Goal: Book appointment/travel/reservation

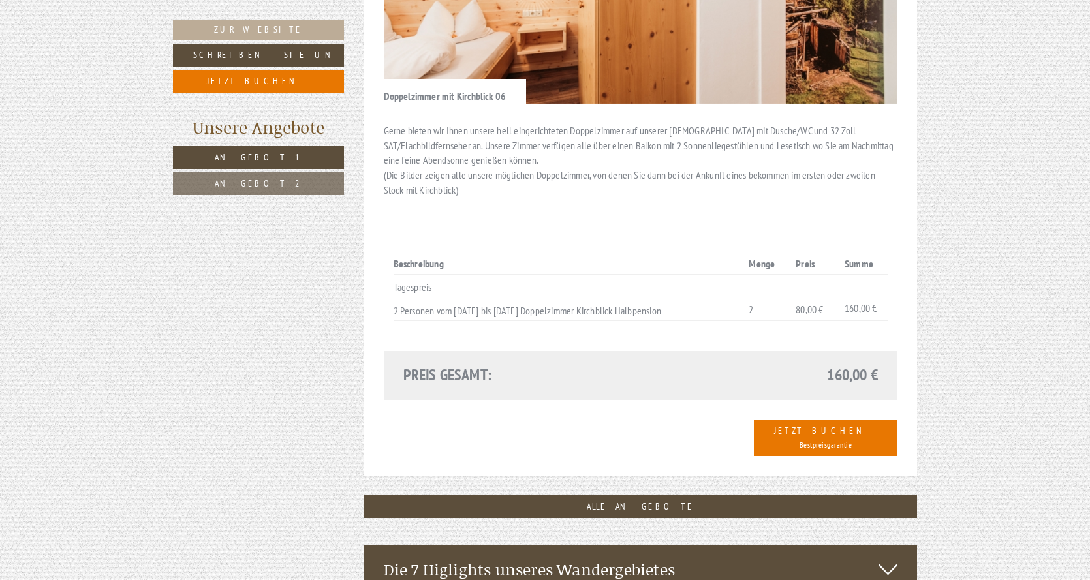
scroll to position [855, 0]
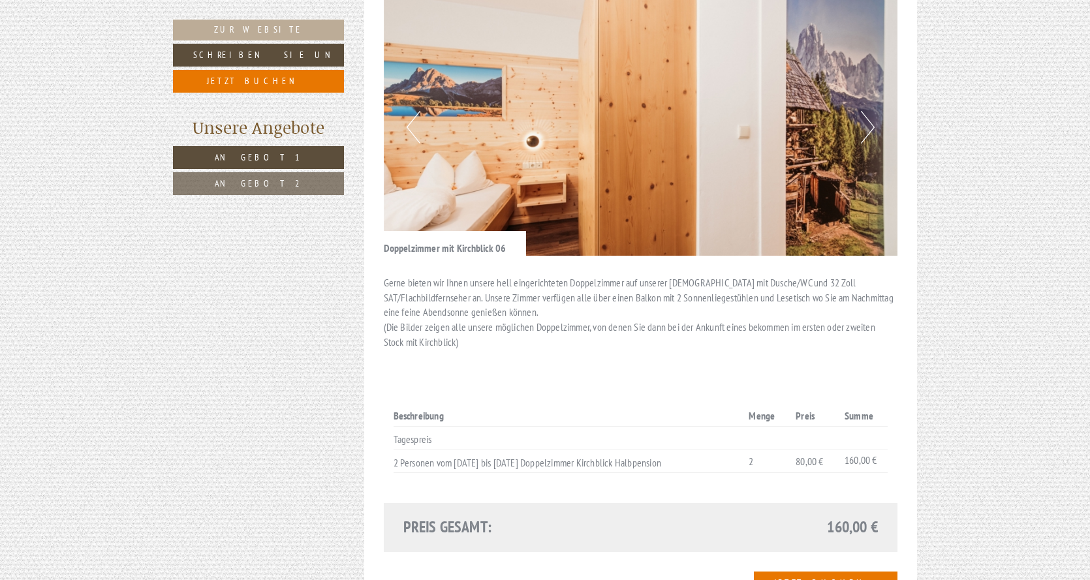
click at [871, 111] on button "Next" at bounding box center [868, 127] width 14 height 33
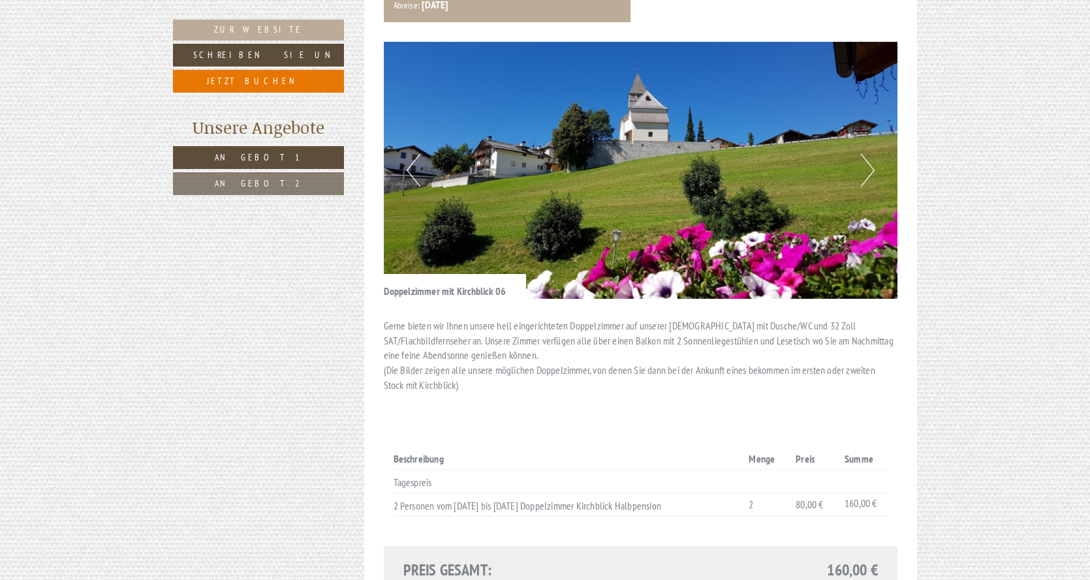
scroll to position [790, 0]
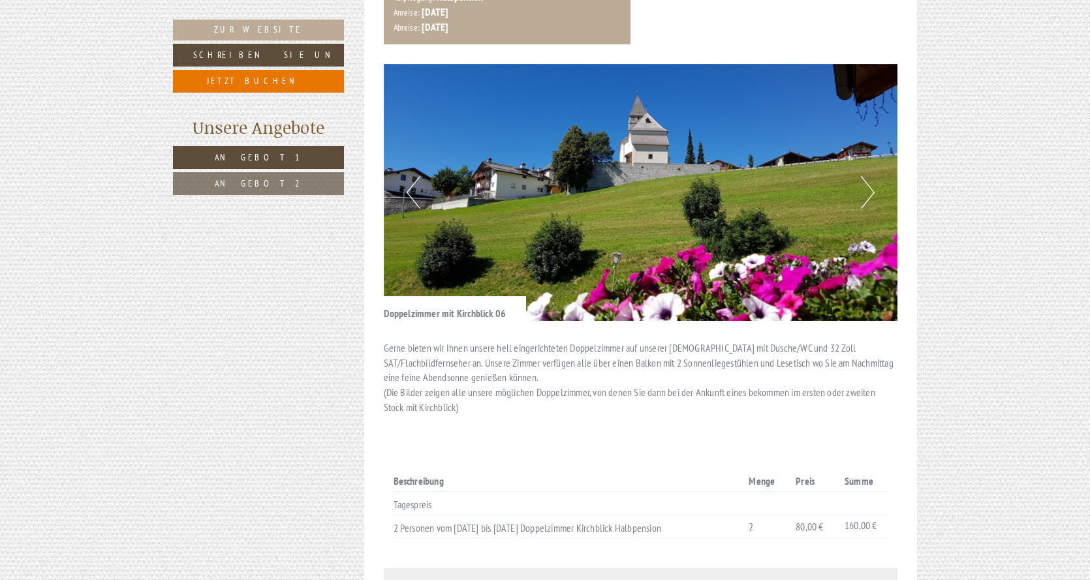
click at [870, 176] on button "Next" at bounding box center [868, 192] width 14 height 33
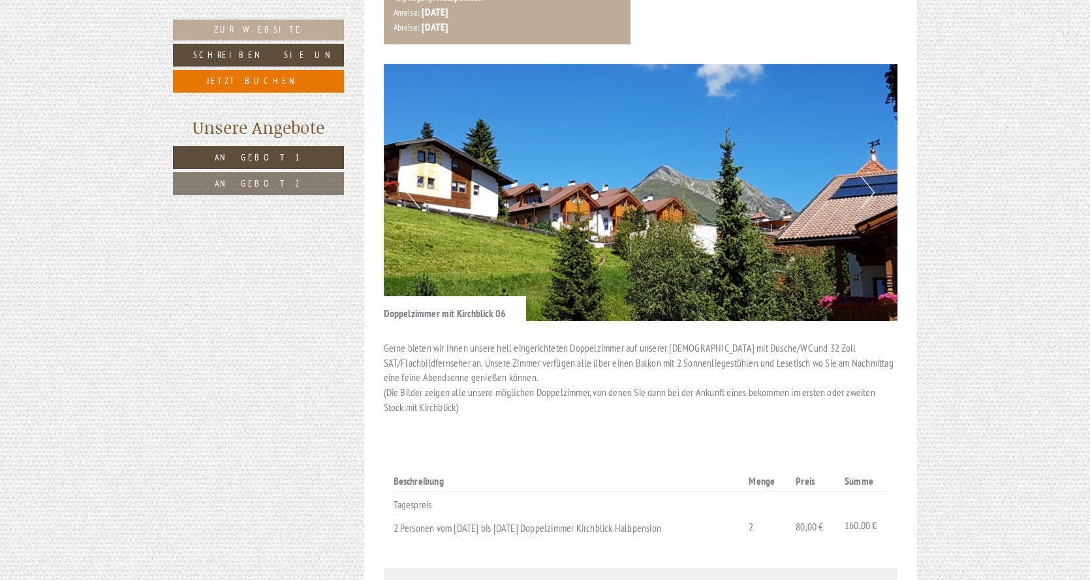
click at [870, 176] on button "Next" at bounding box center [868, 192] width 14 height 33
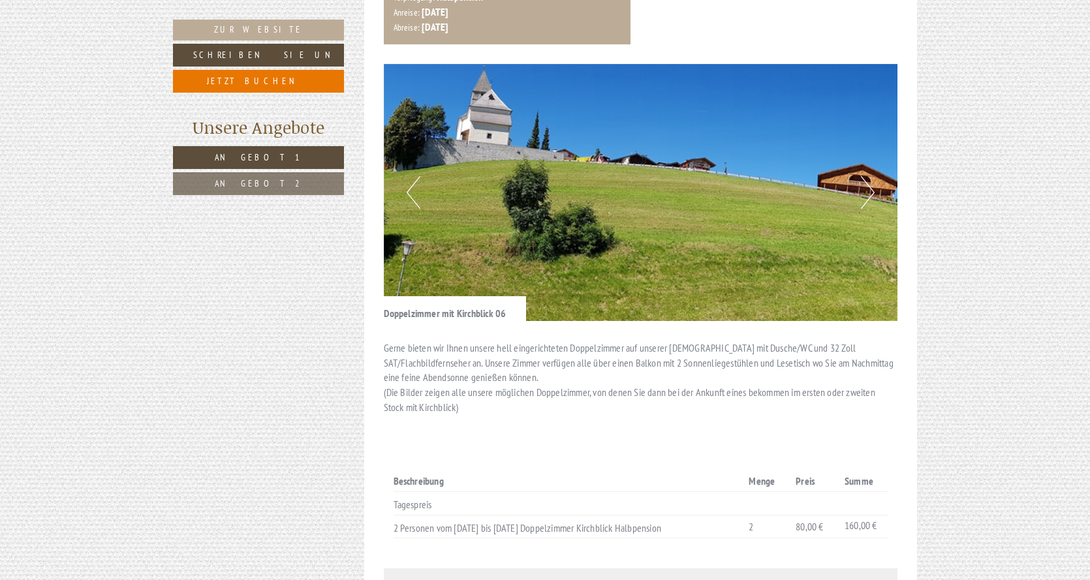
click at [870, 176] on button "Next" at bounding box center [868, 192] width 14 height 33
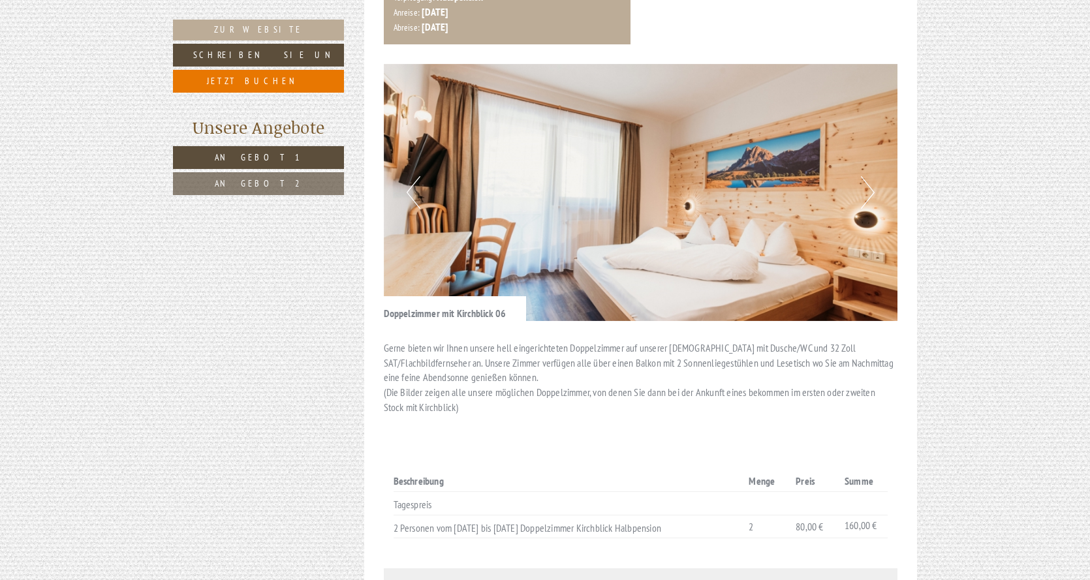
click at [870, 176] on button "Next" at bounding box center [868, 192] width 14 height 33
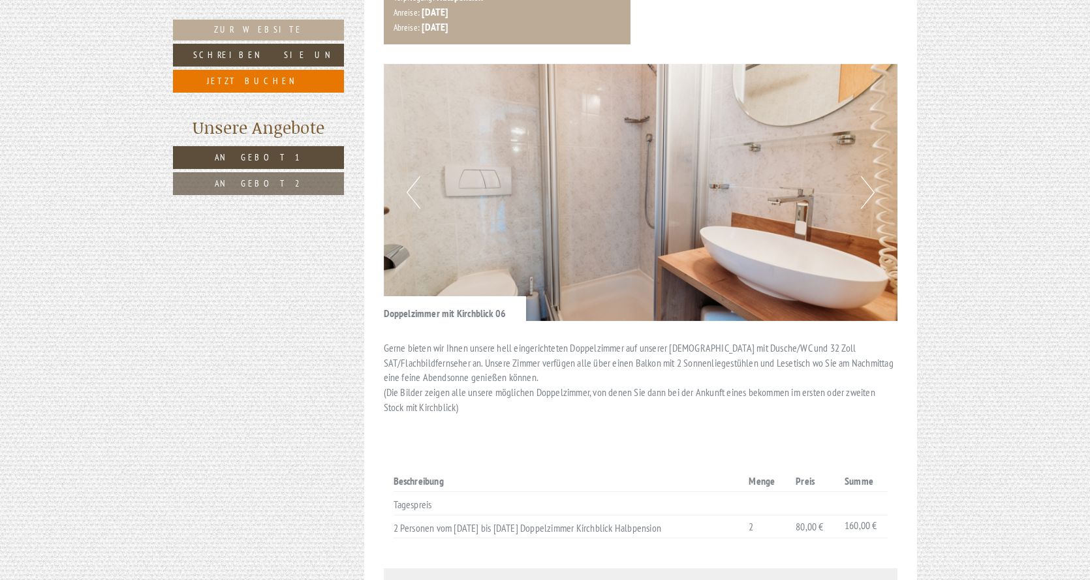
click at [870, 176] on button "Next" at bounding box center [868, 192] width 14 height 33
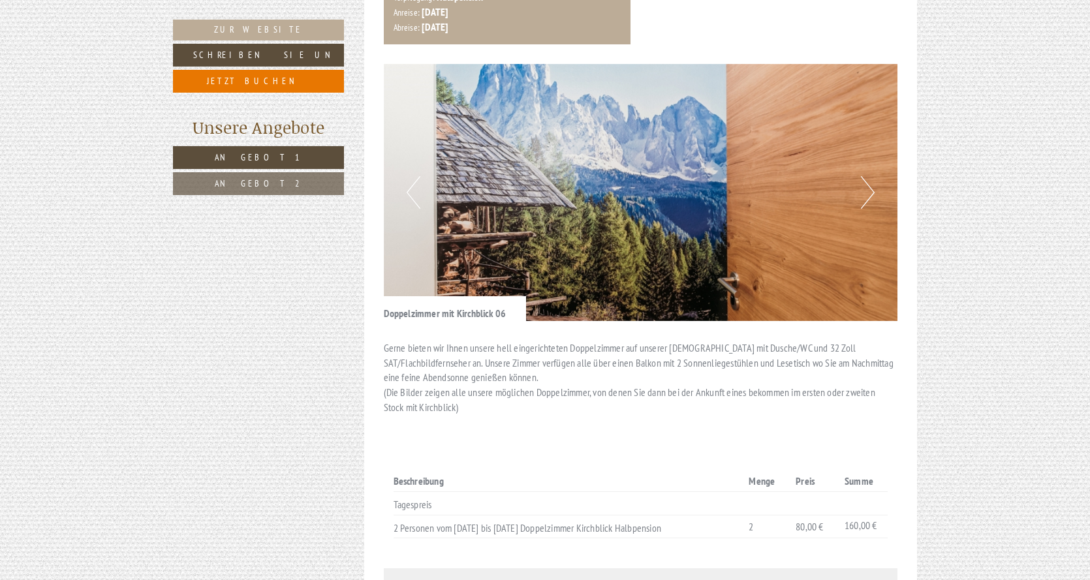
click at [870, 176] on button "Next" at bounding box center [868, 192] width 14 height 33
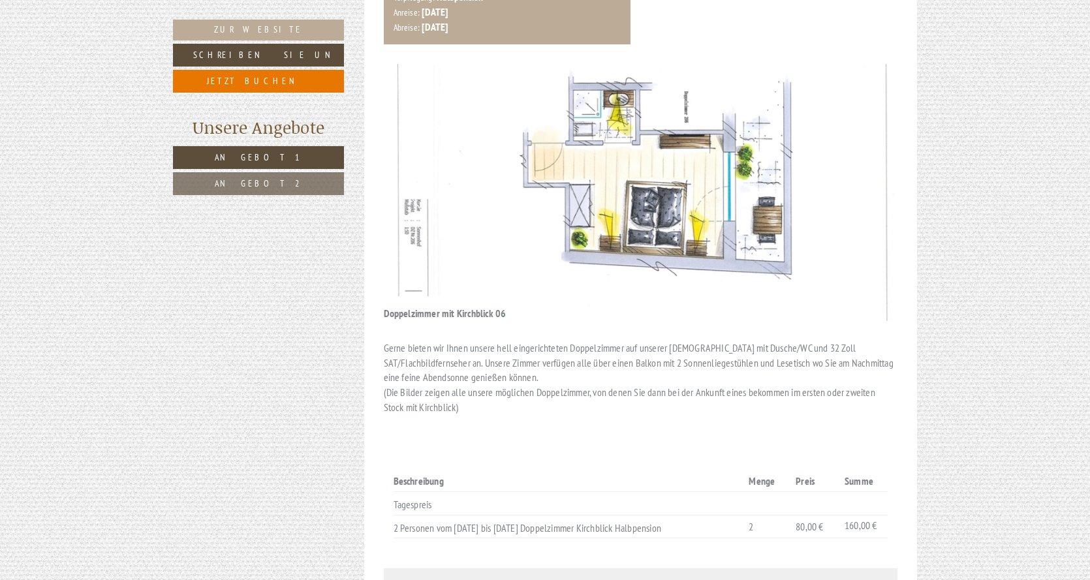
click at [870, 176] on button "Next" at bounding box center [868, 192] width 14 height 33
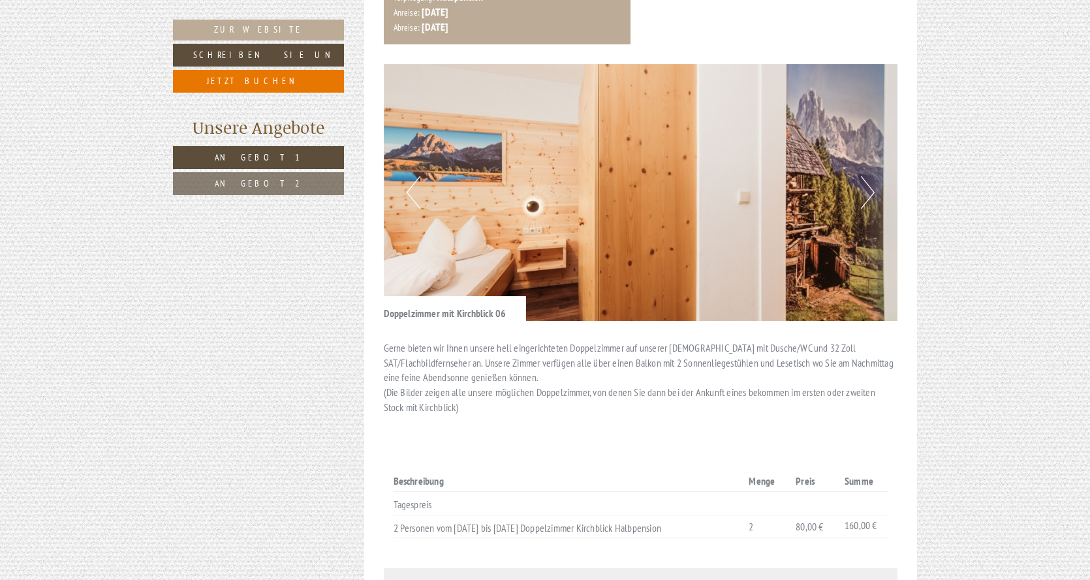
click at [870, 176] on button "Next" at bounding box center [868, 192] width 14 height 33
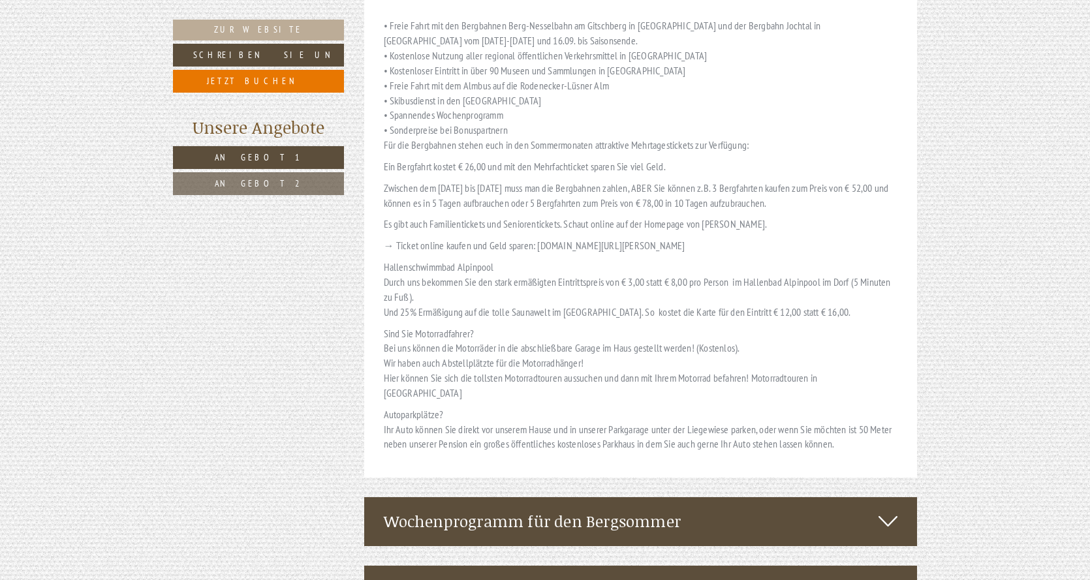
click at [228, 183] on link "Angebot 2" at bounding box center [258, 183] width 171 height 23
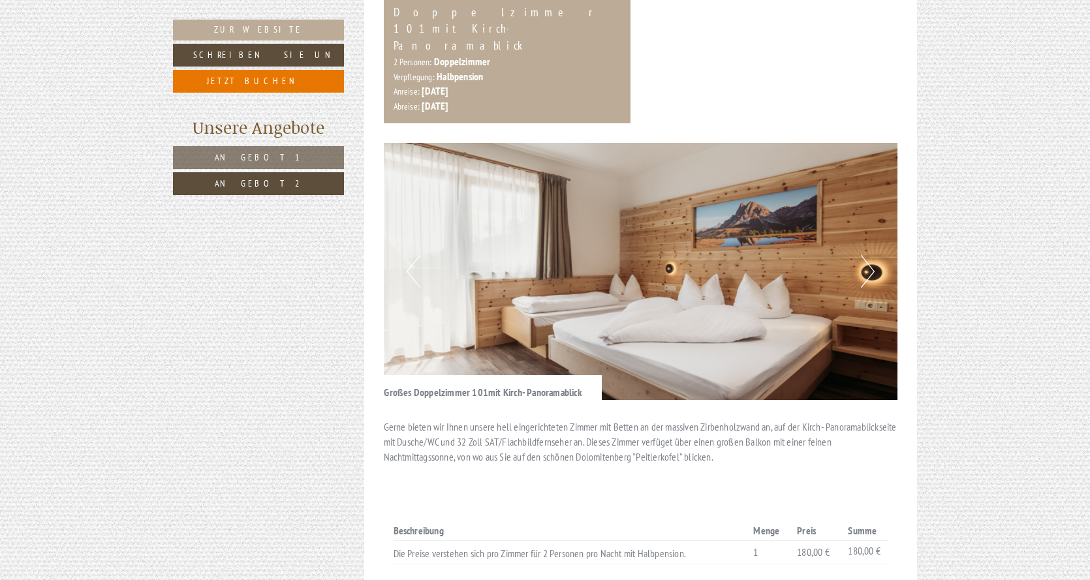
scroll to position [764, 0]
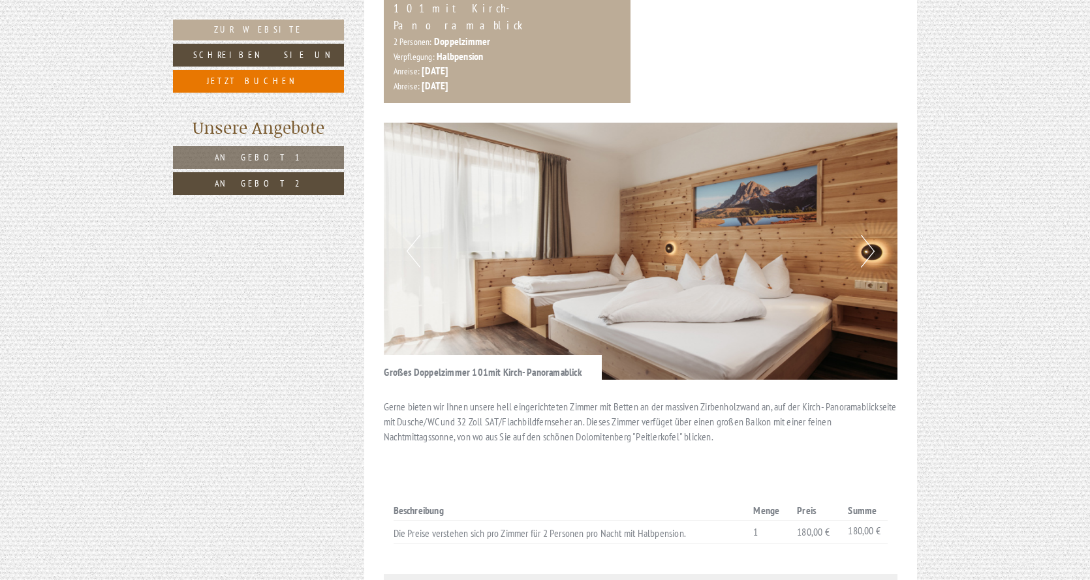
click at [874, 235] on button "Next" at bounding box center [868, 251] width 14 height 33
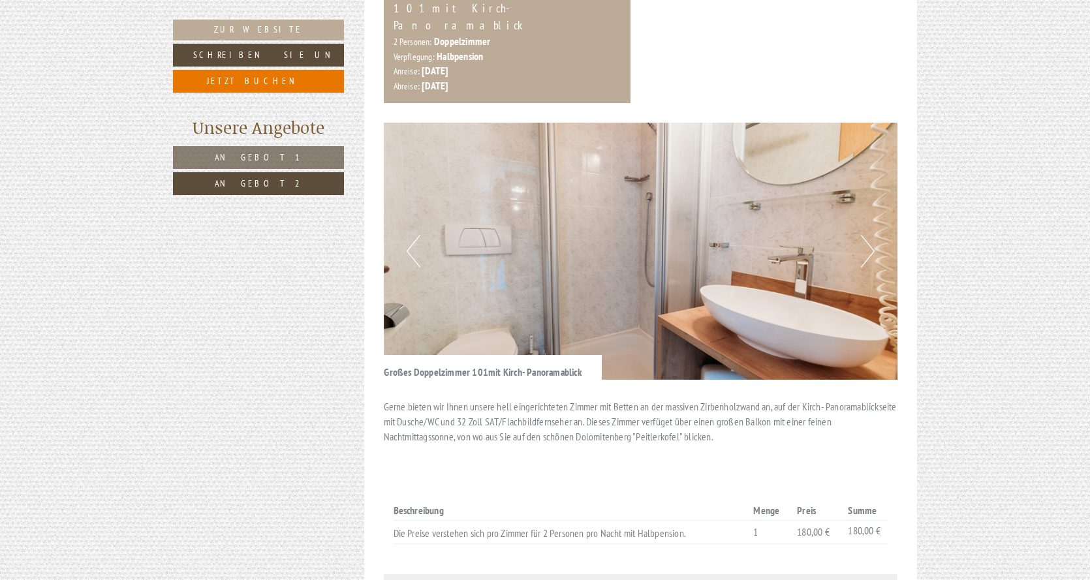
click at [872, 235] on button "Next" at bounding box center [868, 251] width 14 height 33
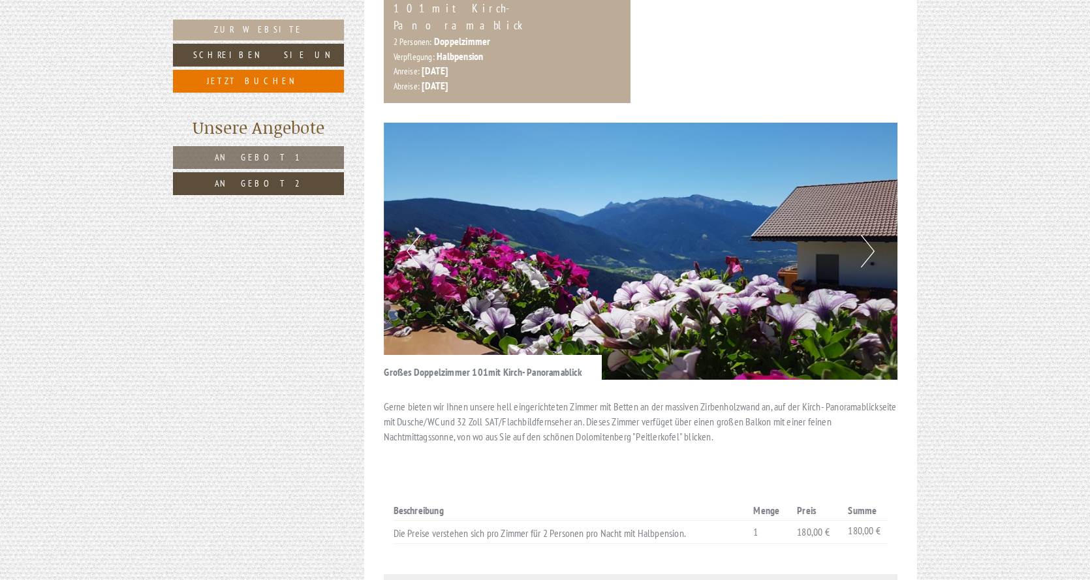
click at [870, 235] on button "Next" at bounding box center [868, 251] width 14 height 33
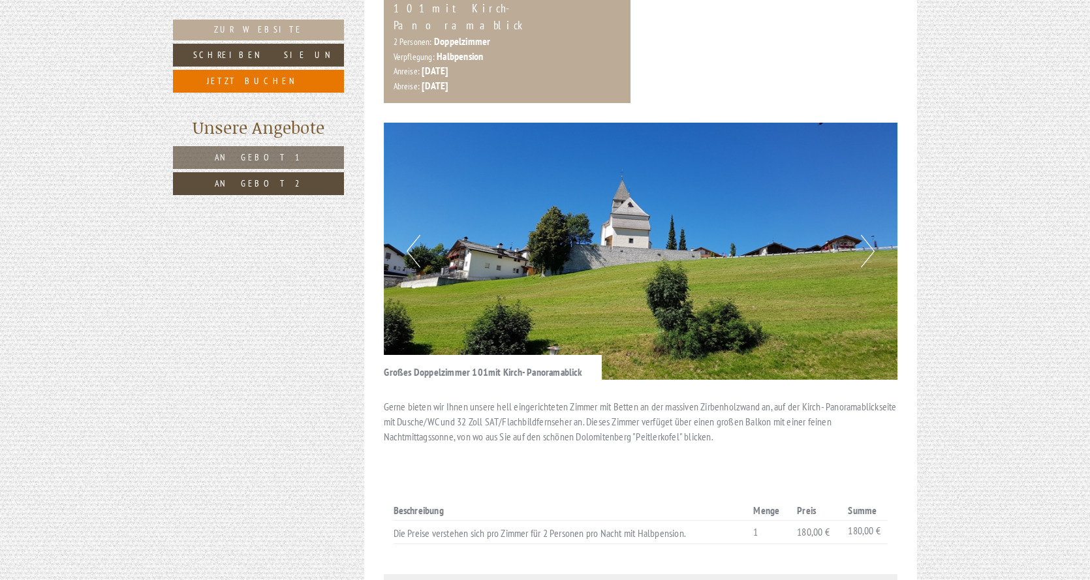
click at [868, 235] on button "Next" at bounding box center [868, 251] width 14 height 33
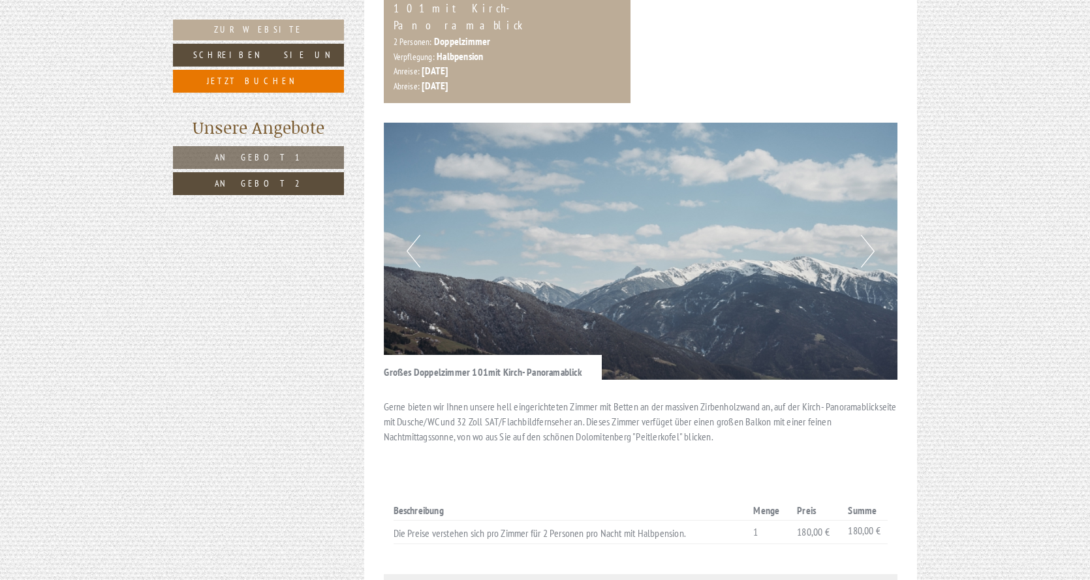
click at [868, 235] on button "Next" at bounding box center [868, 251] width 14 height 33
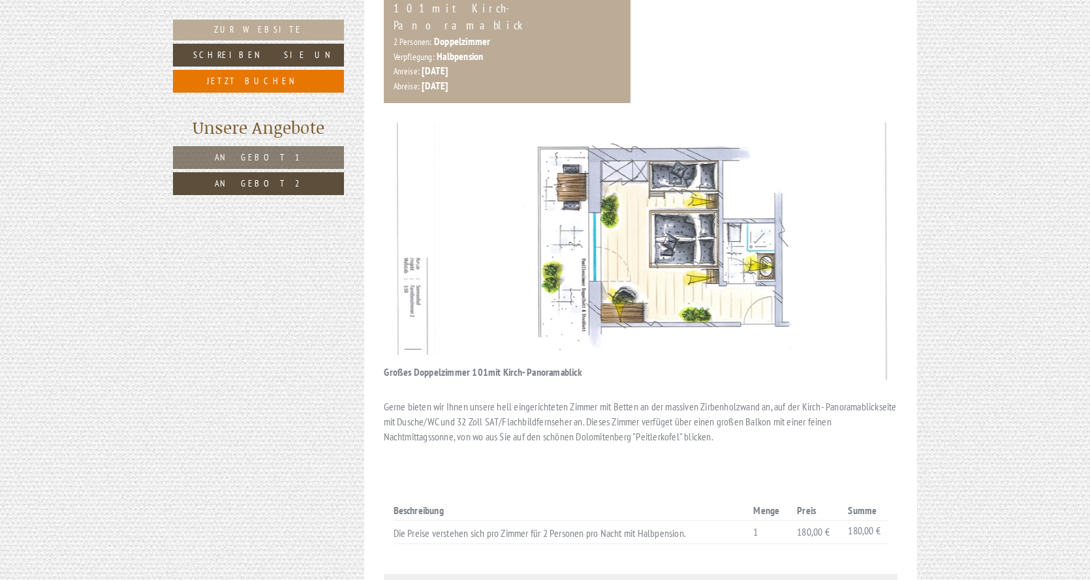
click at [395, 202] on img at bounding box center [641, 251] width 514 height 257
click at [380, 205] on div "Angebot 2 von 2 Angebot 2 1x Großes Doppelzimmer 101mit Kirch- Panoramablick 2 …" at bounding box center [640, 283] width 553 height 829
click at [862, 235] on button "Next" at bounding box center [868, 251] width 14 height 33
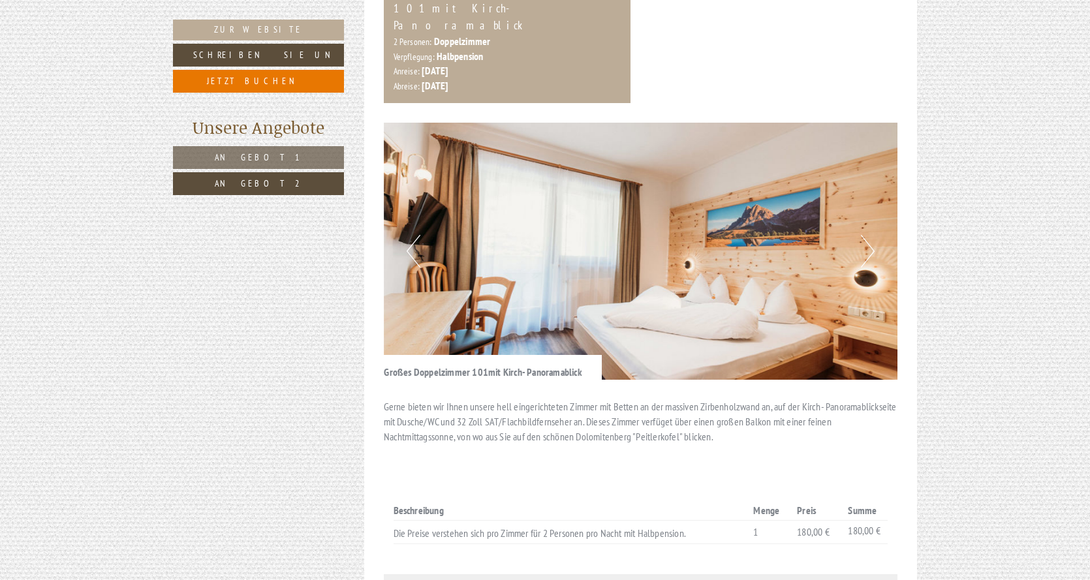
click at [868, 235] on button "Next" at bounding box center [868, 251] width 14 height 33
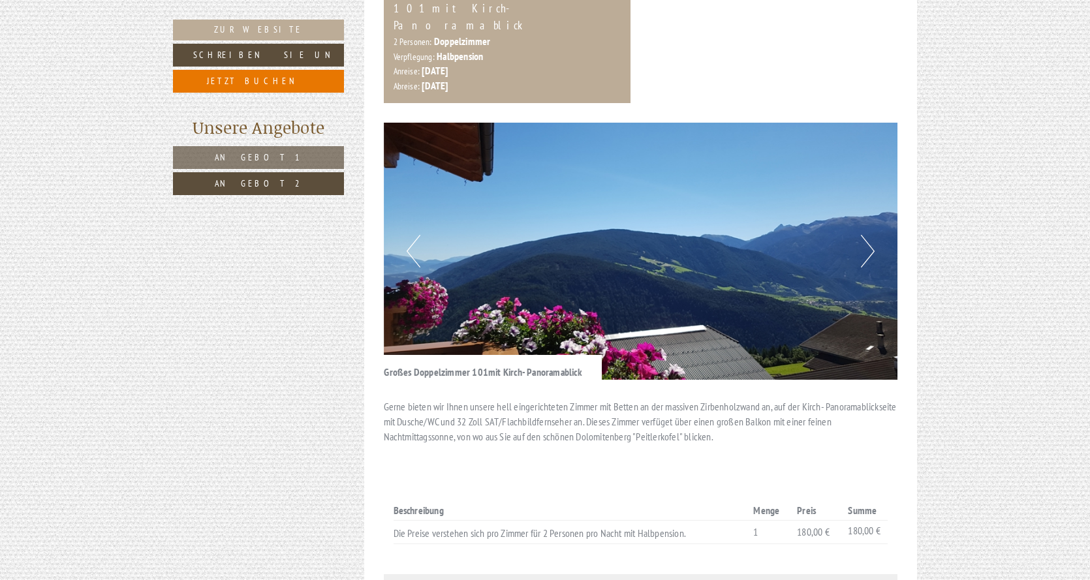
click at [868, 235] on button "Next" at bounding box center [868, 251] width 14 height 33
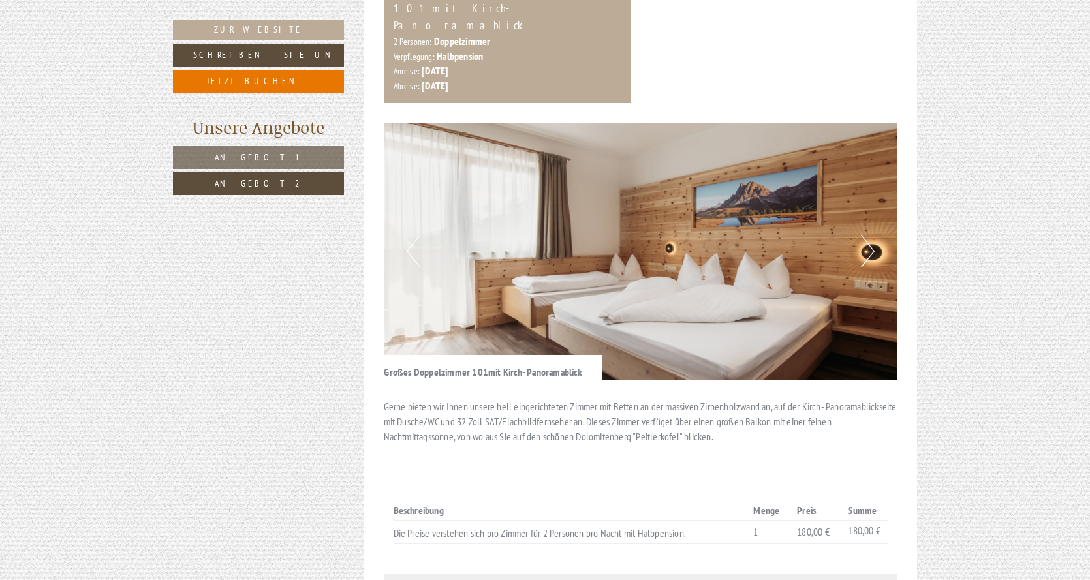
click at [868, 235] on button "Next" at bounding box center [868, 251] width 14 height 33
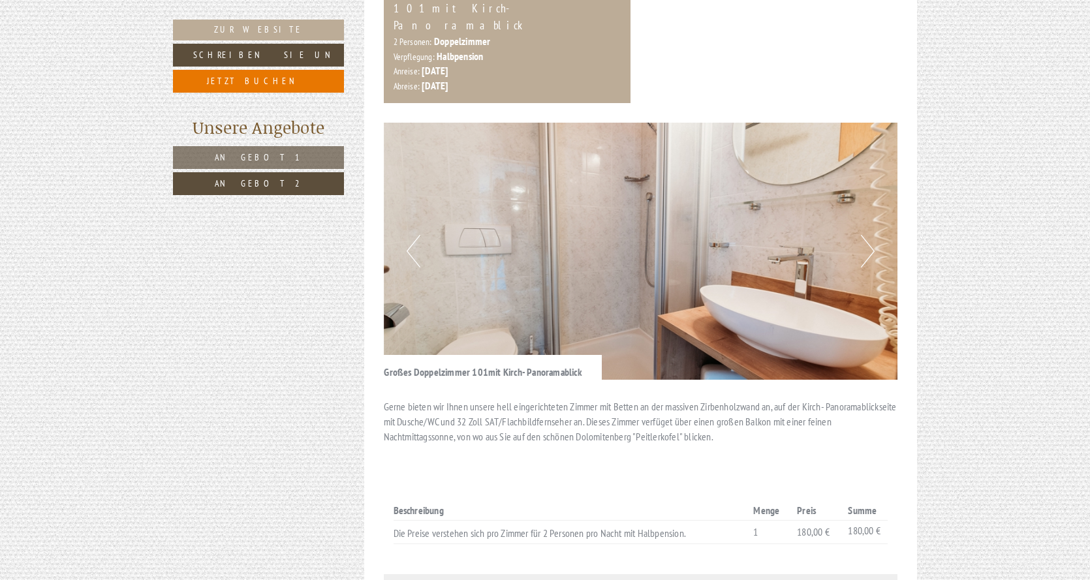
click at [868, 235] on button "Next" at bounding box center [868, 251] width 14 height 33
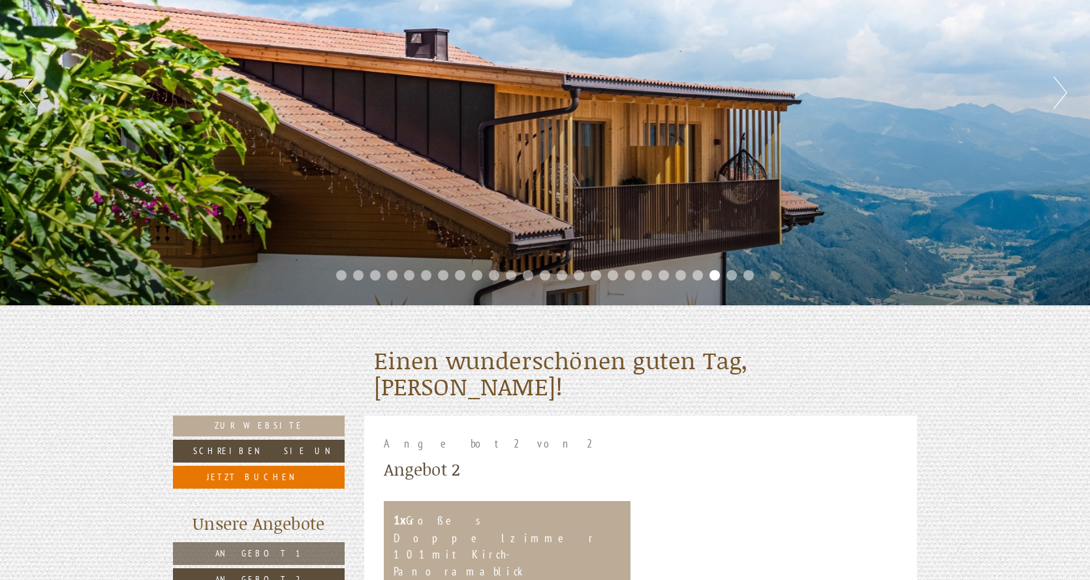
scroll to position [177, 0]
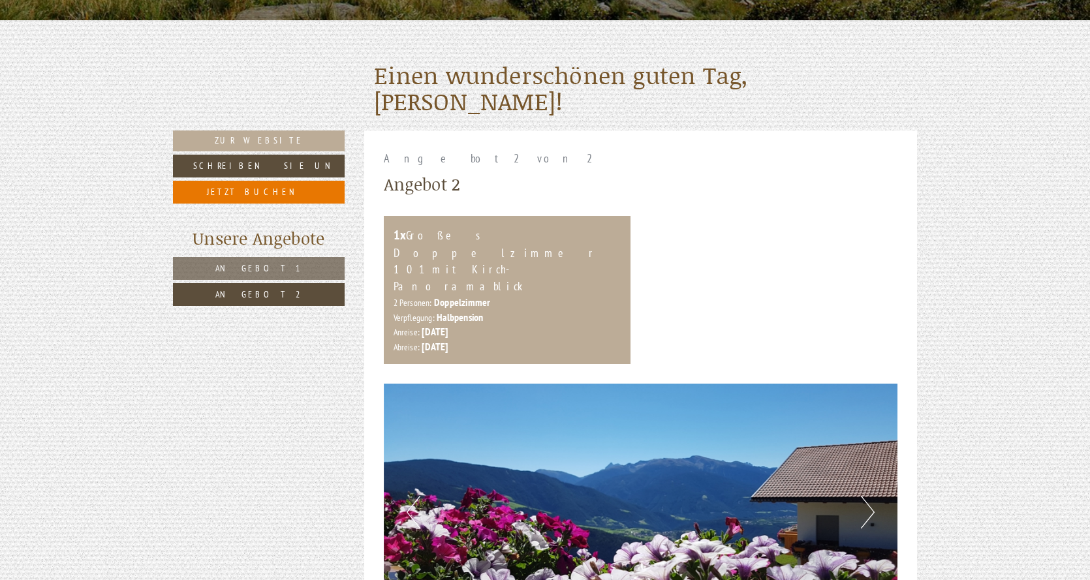
click at [247, 264] on span "Angebot 1" at bounding box center [258, 268] width 87 height 12
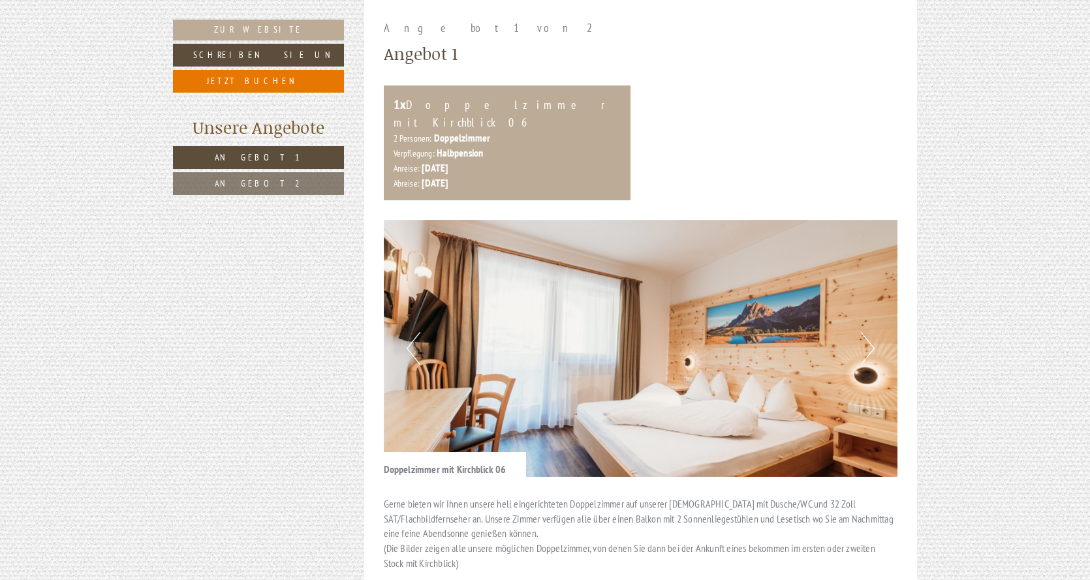
click at [256, 183] on span "Angebot 2" at bounding box center [258, 183] width 87 height 12
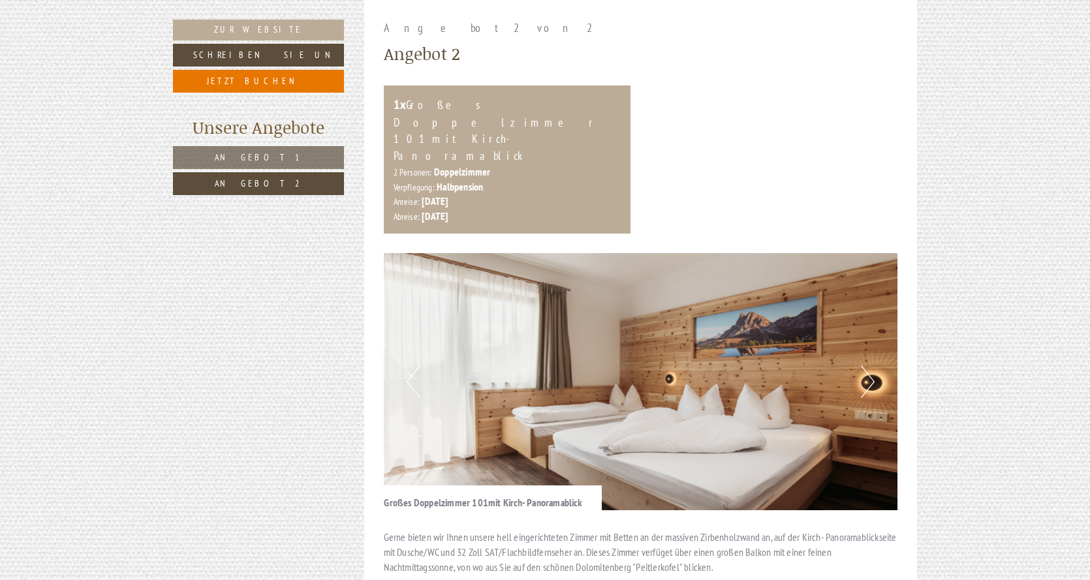
click at [863, 365] on button "Next" at bounding box center [868, 381] width 14 height 33
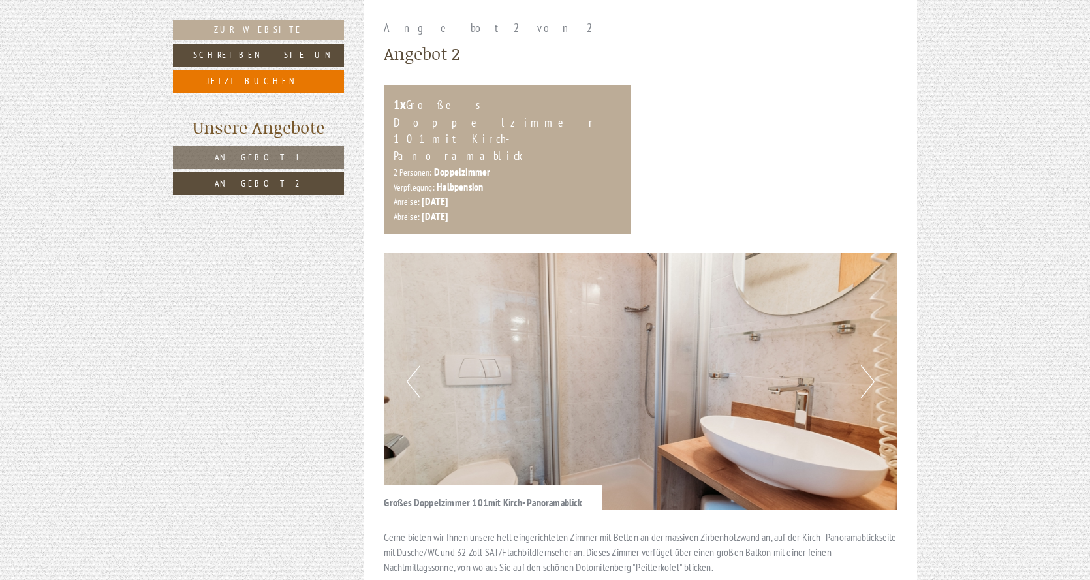
click at [867, 365] on button "Next" at bounding box center [868, 381] width 14 height 33
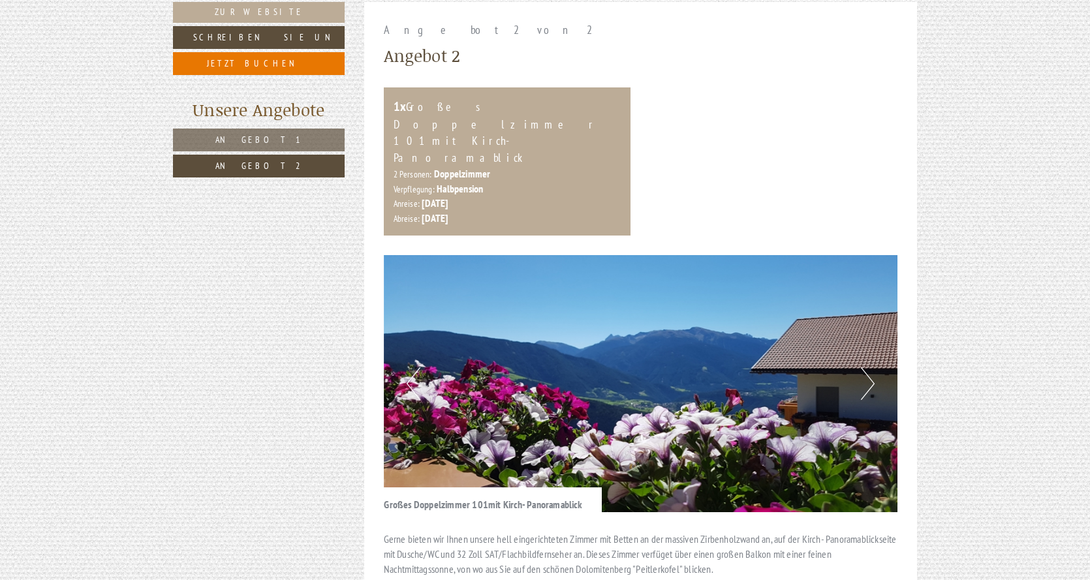
scroll to position [699, 0]
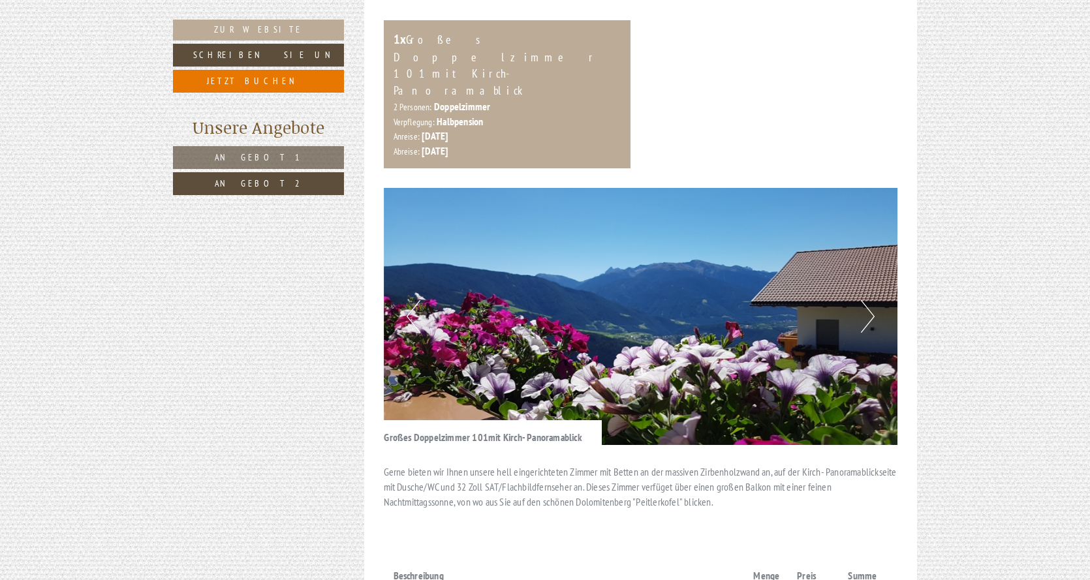
click at [689, 321] on img at bounding box center [641, 316] width 514 height 257
click at [871, 300] on button "Next" at bounding box center [868, 316] width 14 height 33
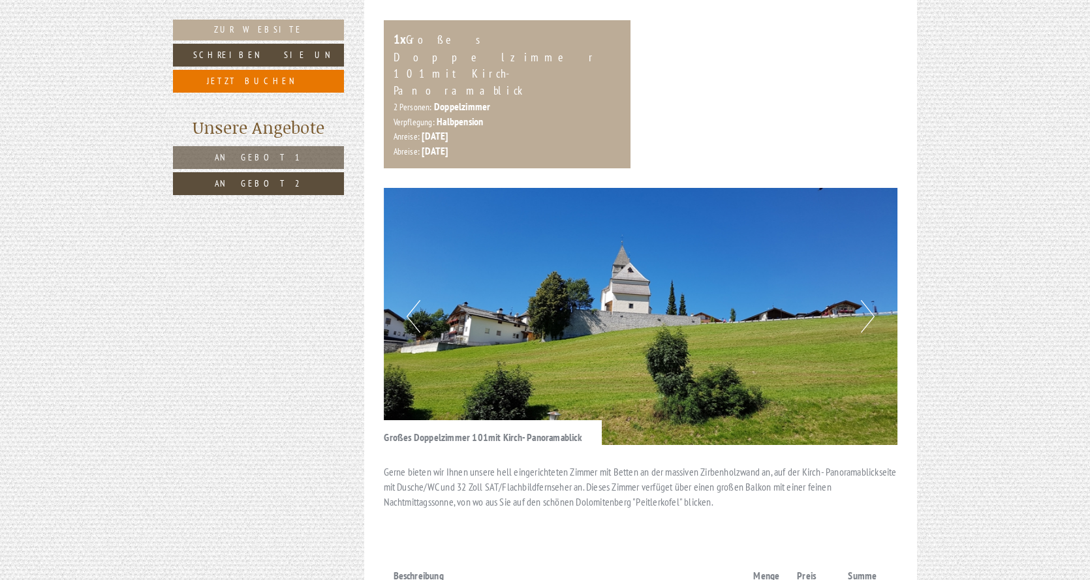
click at [871, 300] on button "Next" at bounding box center [868, 316] width 14 height 33
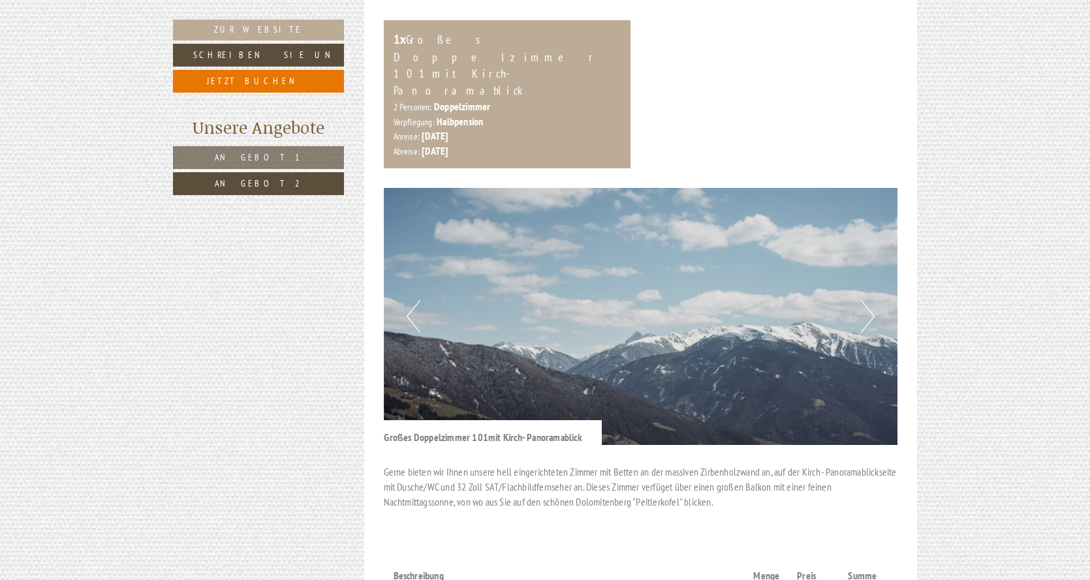
click at [871, 300] on button "Next" at bounding box center [868, 316] width 14 height 33
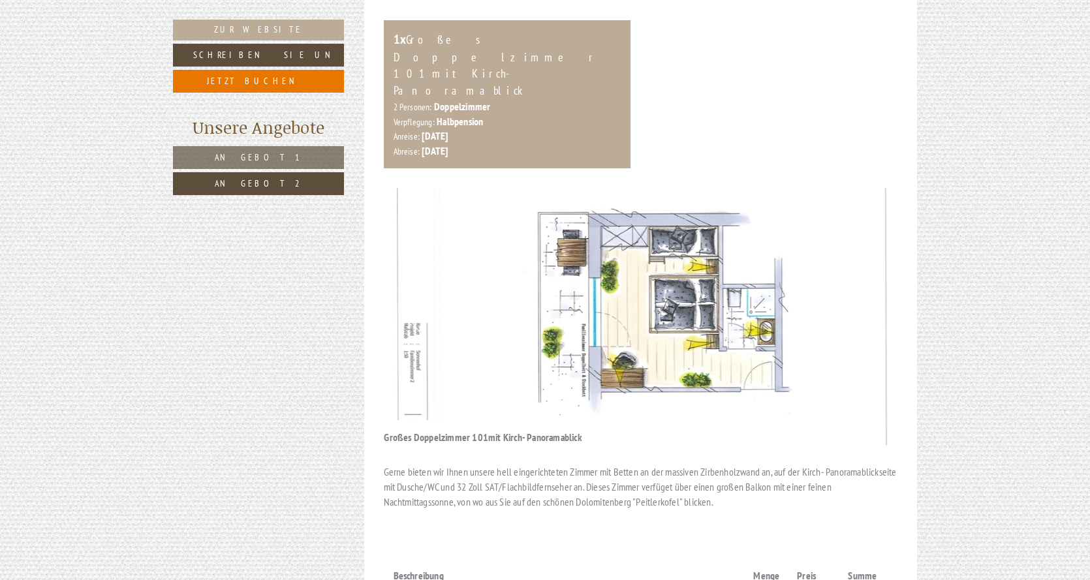
click at [871, 300] on button "Next" at bounding box center [868, 316] width 14 height 33
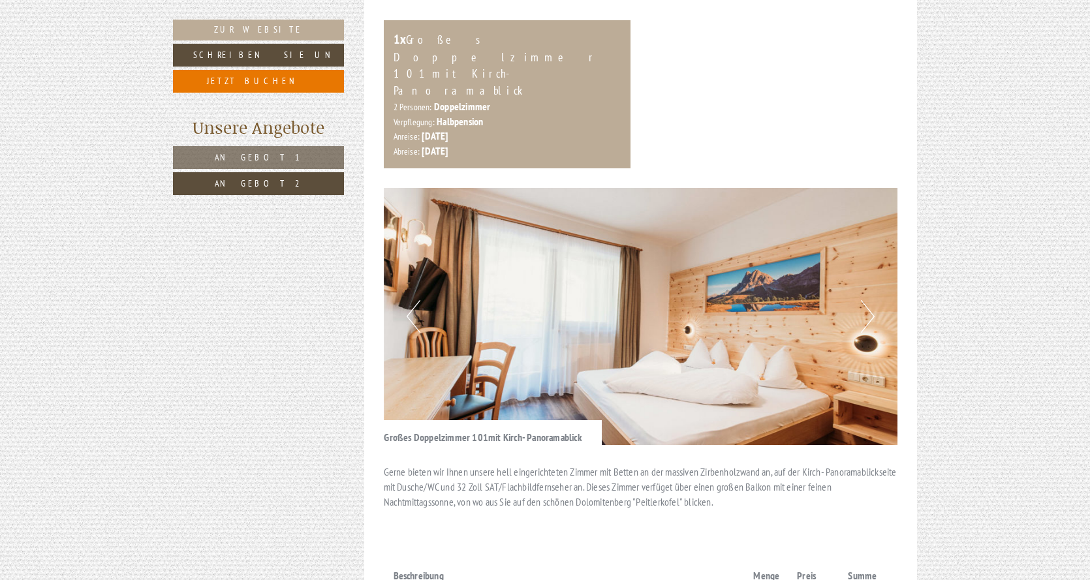
click at [871, 300] on button "Next" at bounding box center [868, 316] width 14 height 33
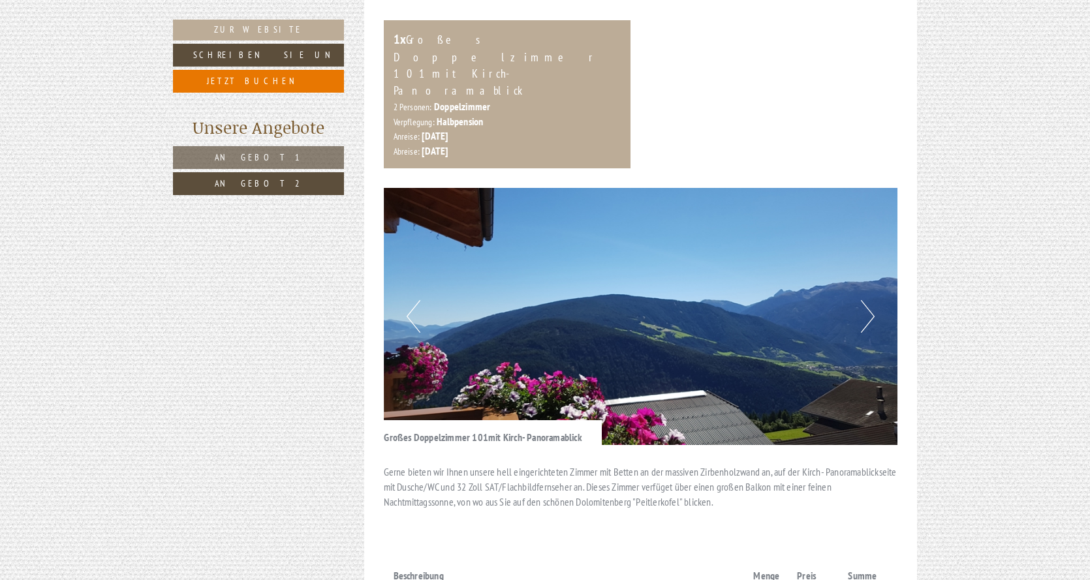
click at [870, 300] on button "Next" at bounding box center [868, 316] width 14 height 33
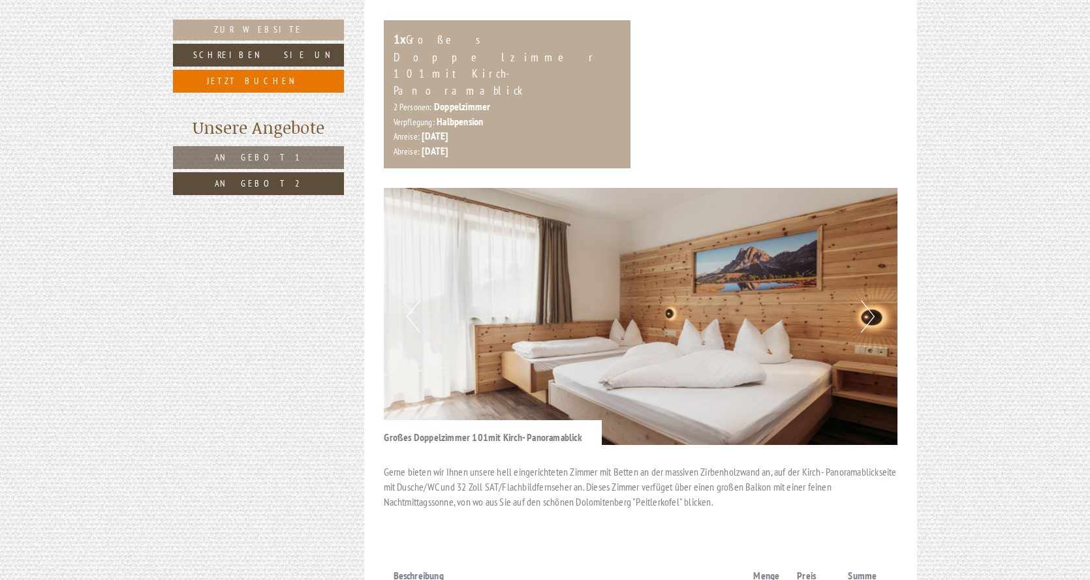
click at [870, 300] on button "Next" at bounding box center [868, 316] width 14 height 33
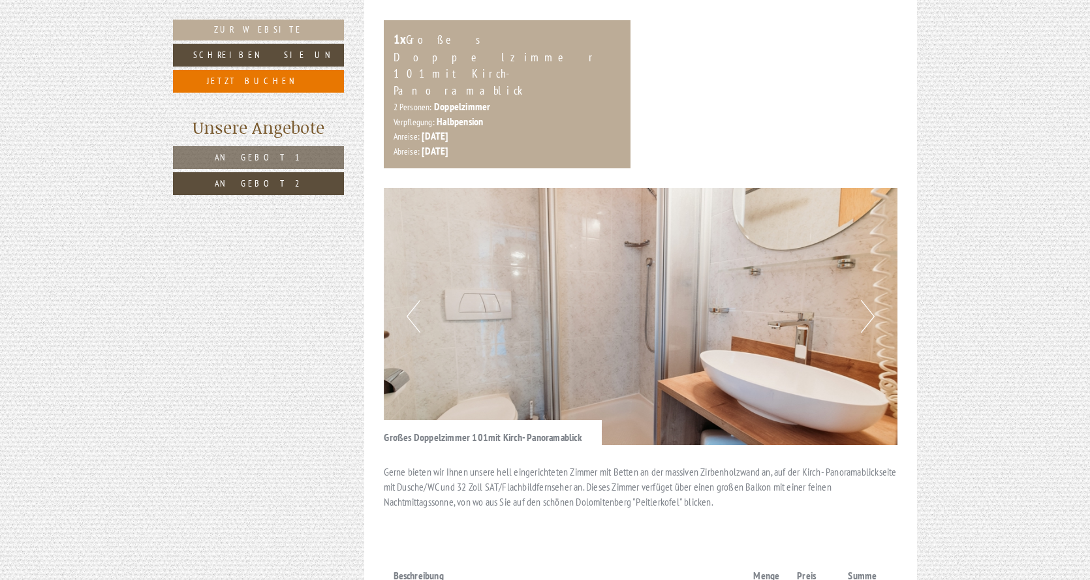
click at [870, 300] on button "Next" at bounding box center [868, 316] width 14 height 33
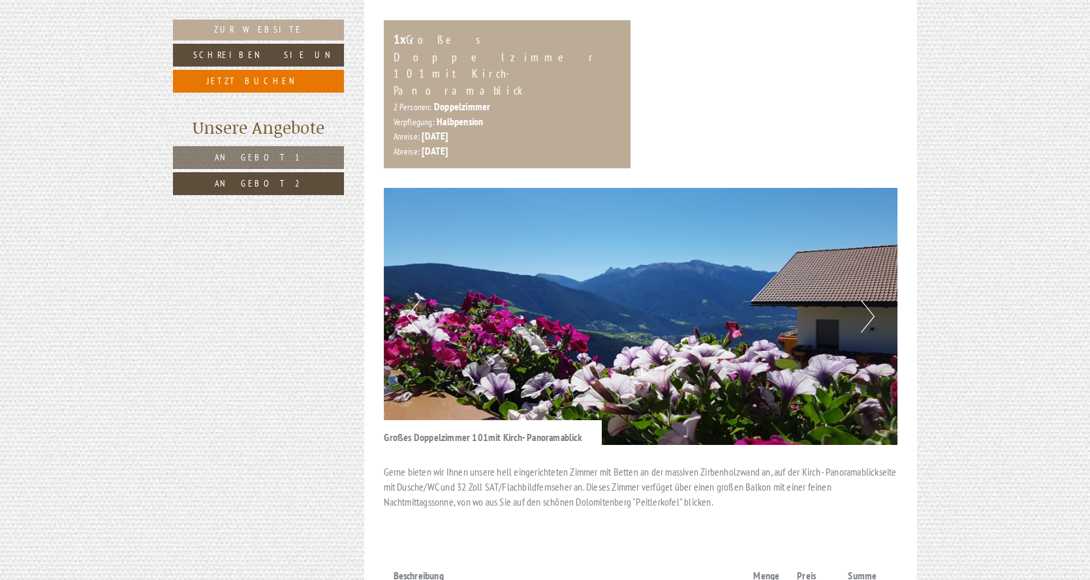
click at [870, 300] on button "Next" at bounding box center [868, 316] width 14 height 33
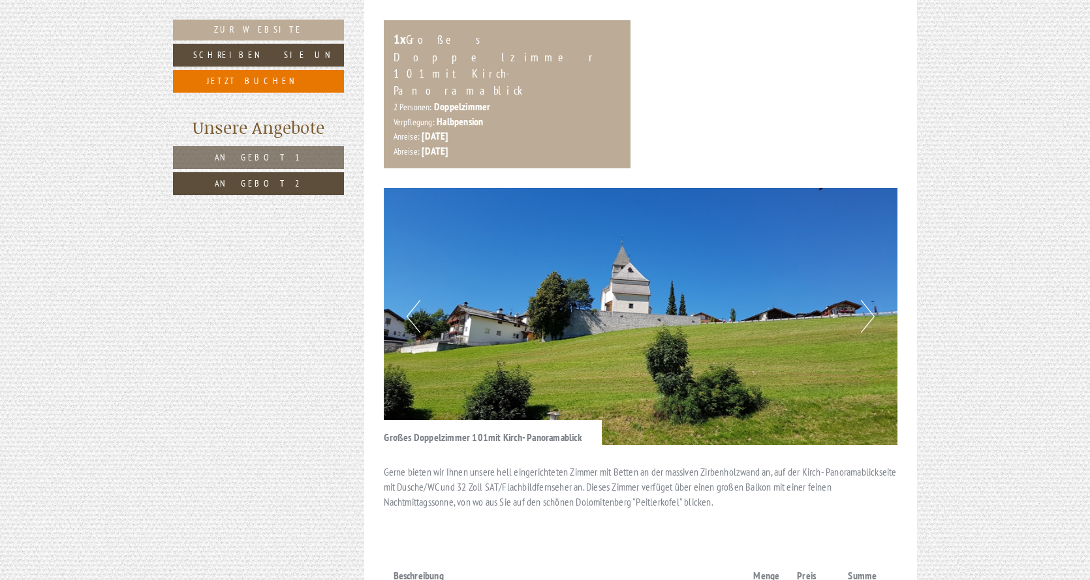
click at [870, 300] on button "Next" at bounding box center [868, 316] width 14 height 33
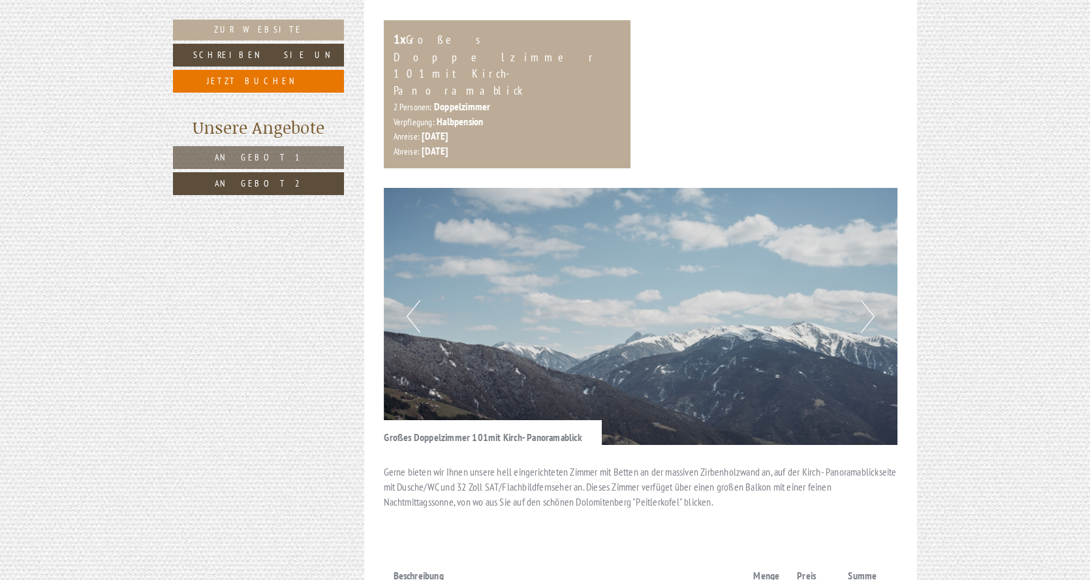
click at [870, 300] on button "Next" at bounding box center [868, 316] width 14 height 33
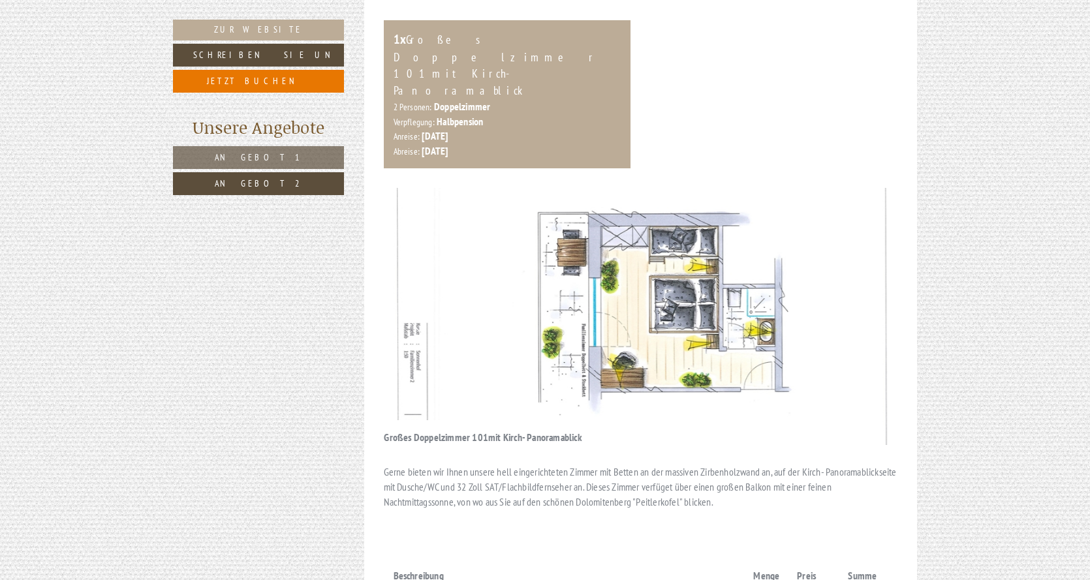
click at [868, 300] on button "Next" at bounding box center [868, 316] width 14 height 33
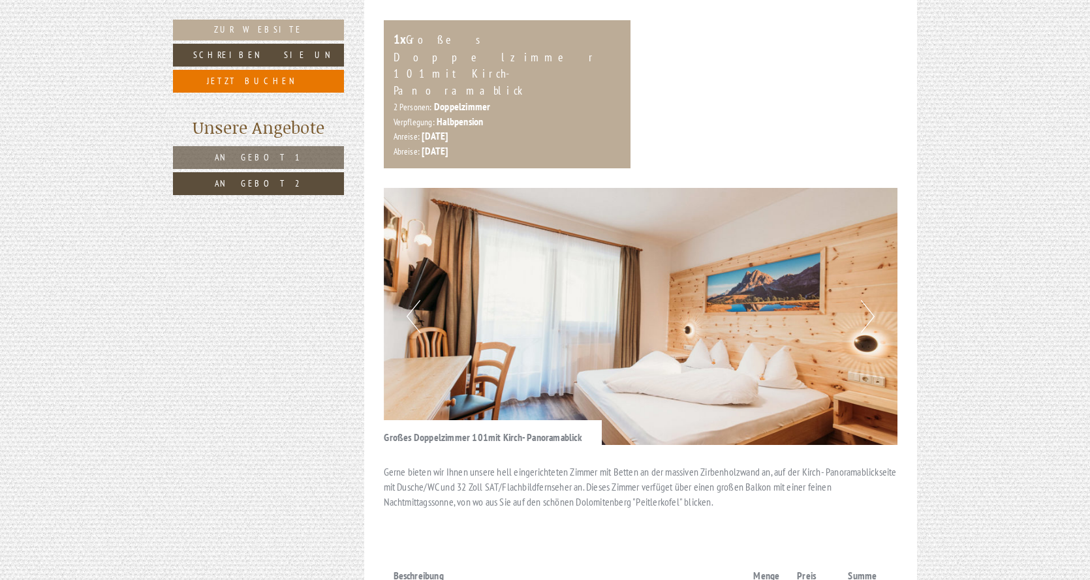
click at [868, 300] on button "Next" at bounding box center [868, 316] width 14 height 33
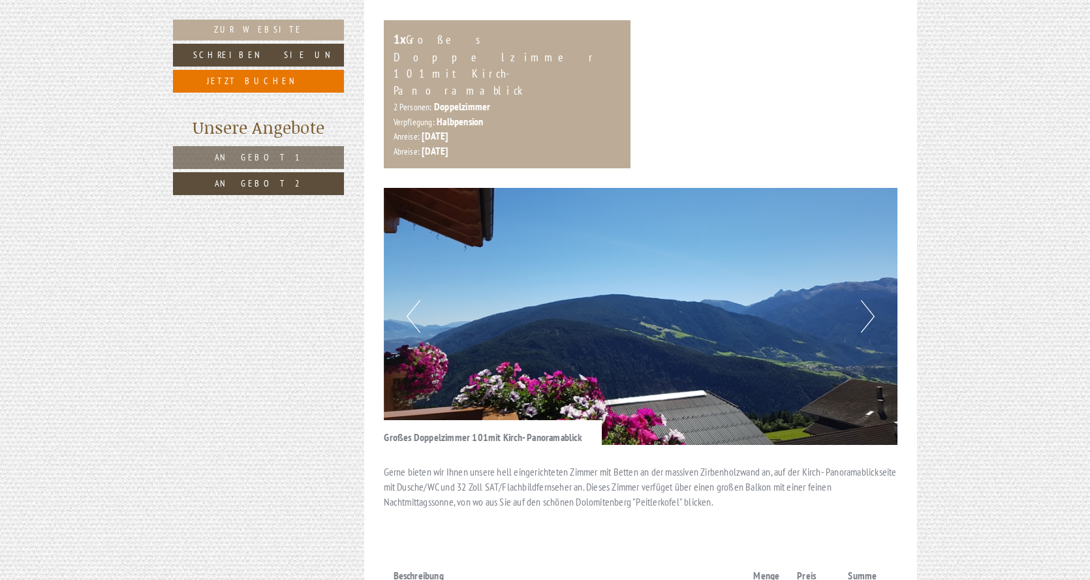
click at [868, 300] on button "Next" at bounding box center [868, 316] width 14 height 33
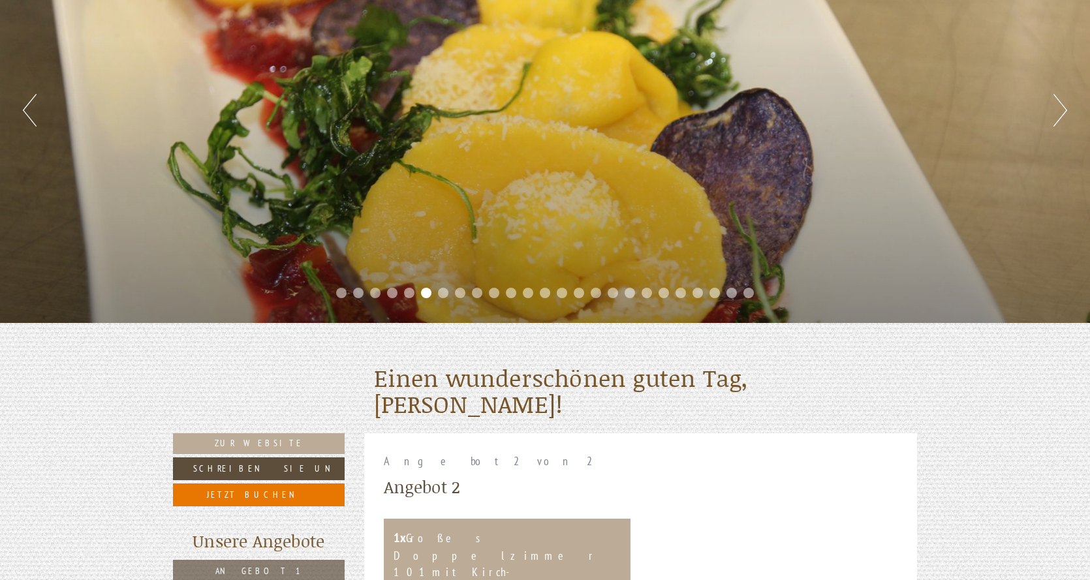
scroll to position [373, 0]
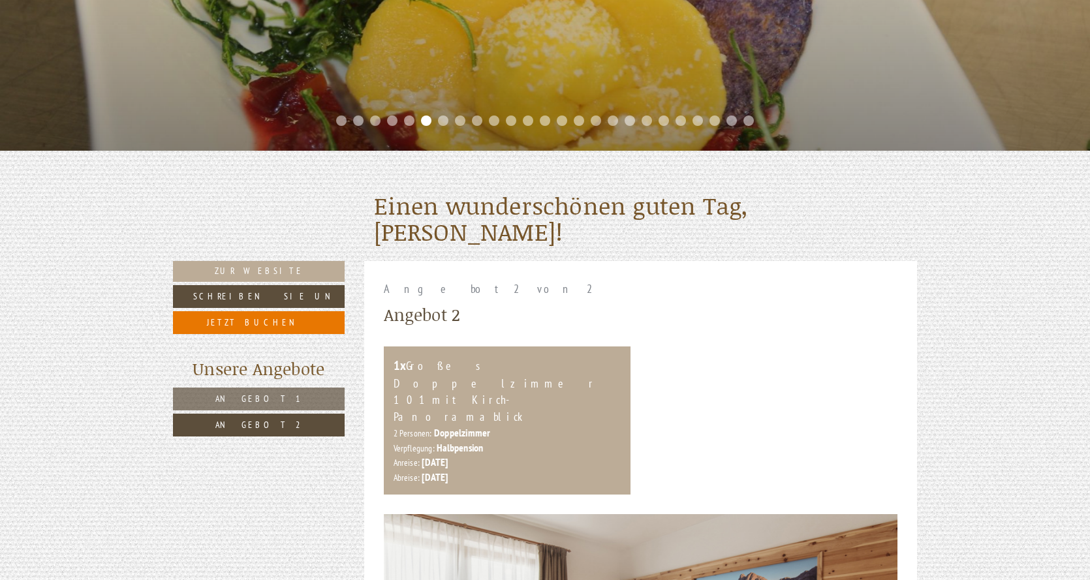
click at [269, 397] on span "Angebot 1" at bounding box center [258, 399] width 87 height 12
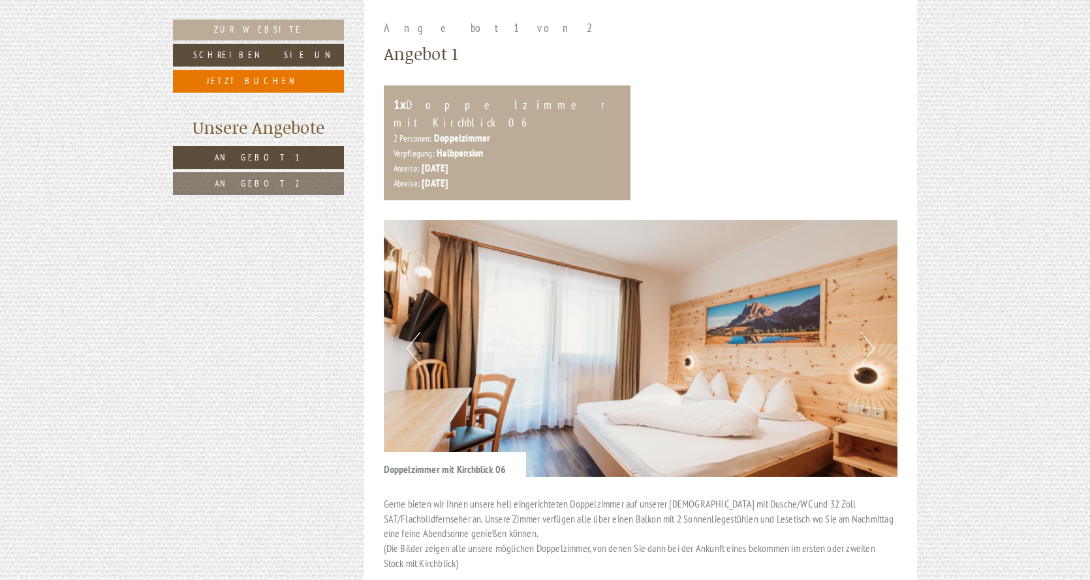
click at [872, 332] on button "Next" at bounding box center [868, 348] width 14 height 33
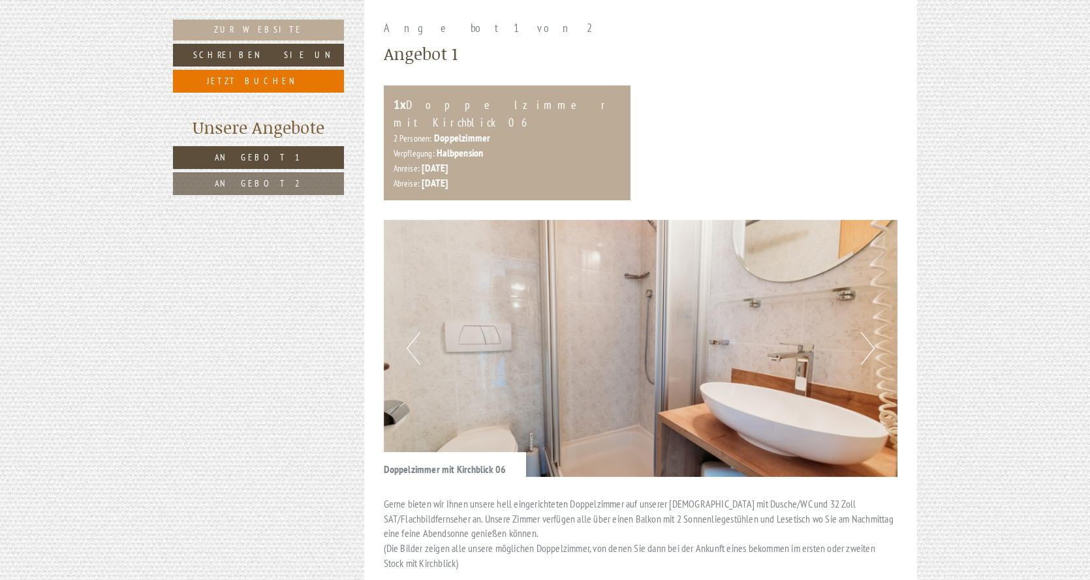
click at [872, 332] on button "Next" at bounding box center [868, 348] width 14 height 33
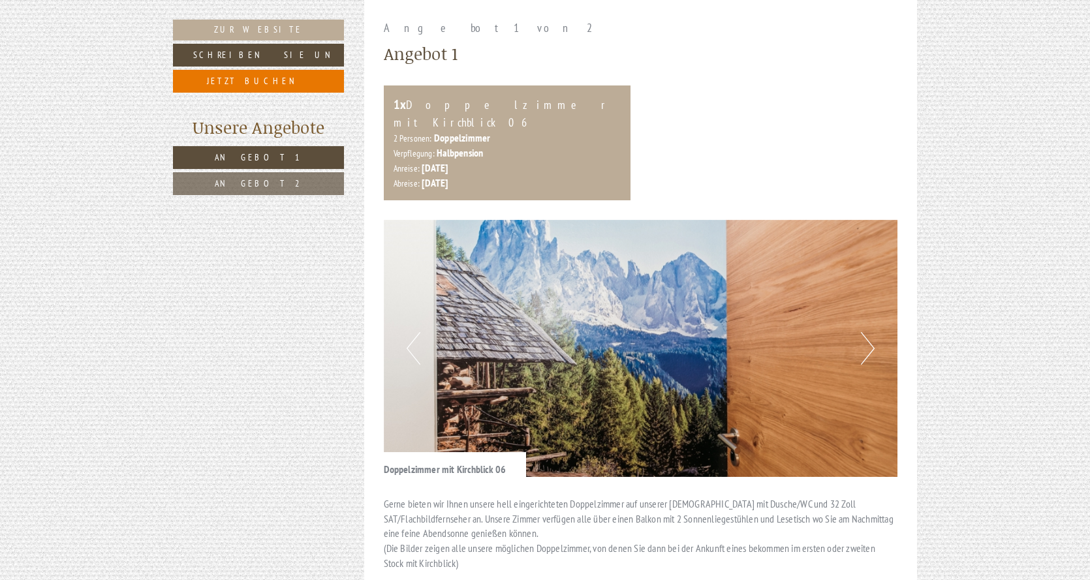
click at [872, 332] on button "Next" at bounding box center [868, 348] width 14 height 33
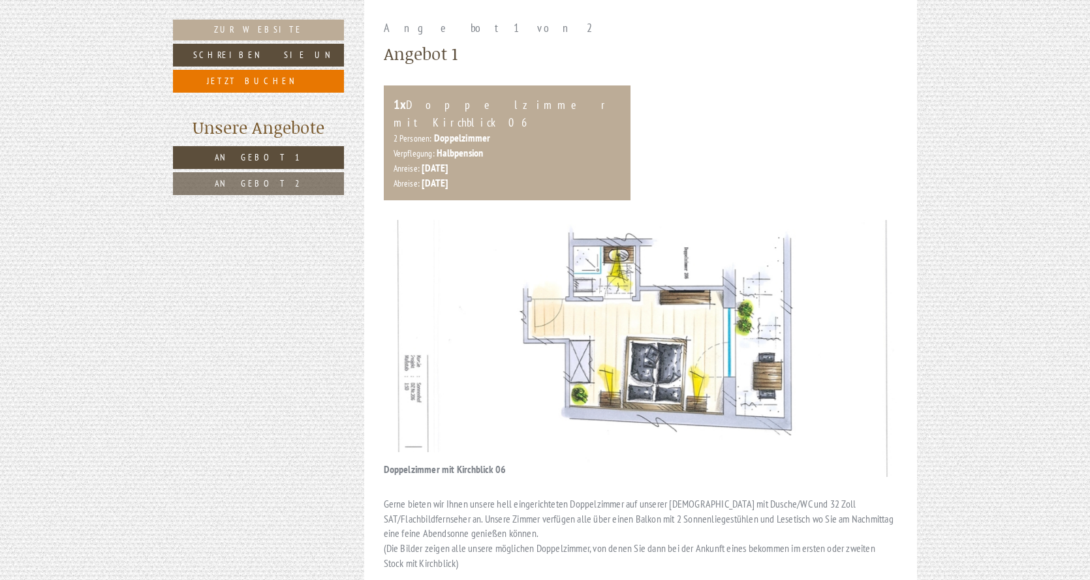
click at [872, 332] on button "Next" at bounding box center [868, 348] width 14 height 33
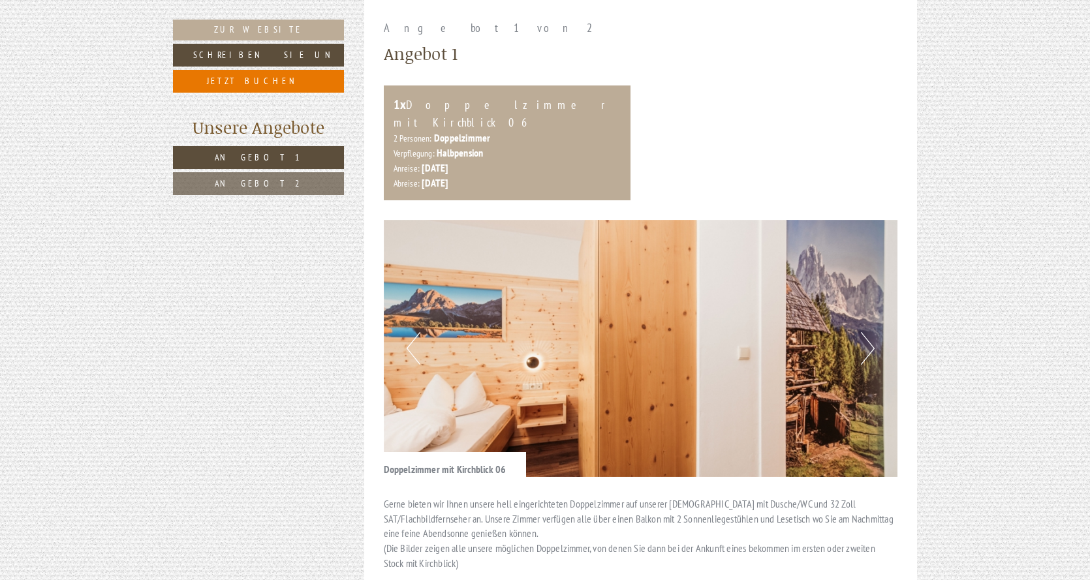
click at [872, 332] on button "Next" at bounding box center [868, 348] width 14 height 33
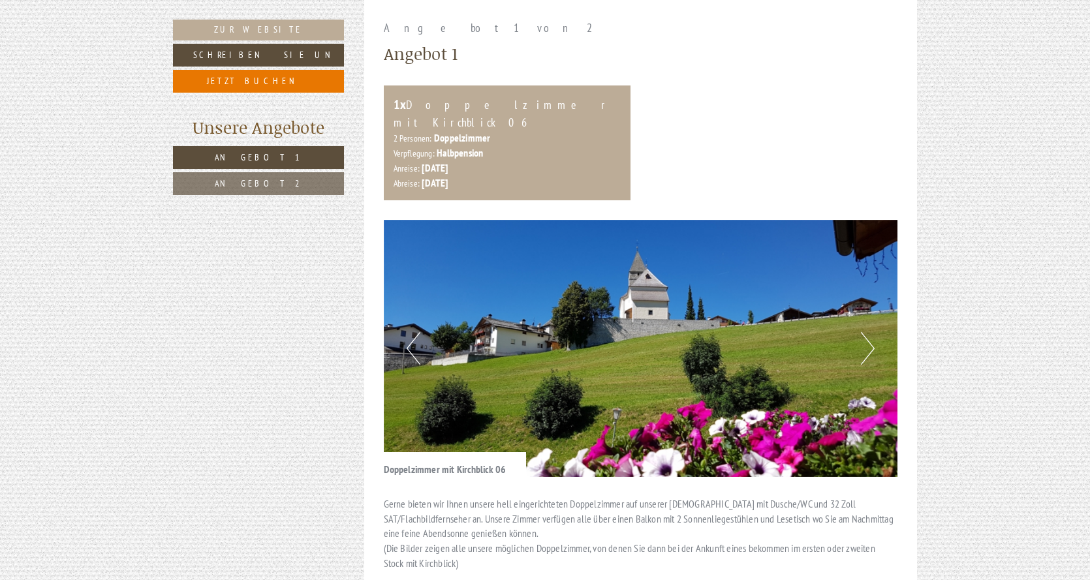
click at [871, 332] on button "Next" at bounding box center [868, 348] width 14 height 33
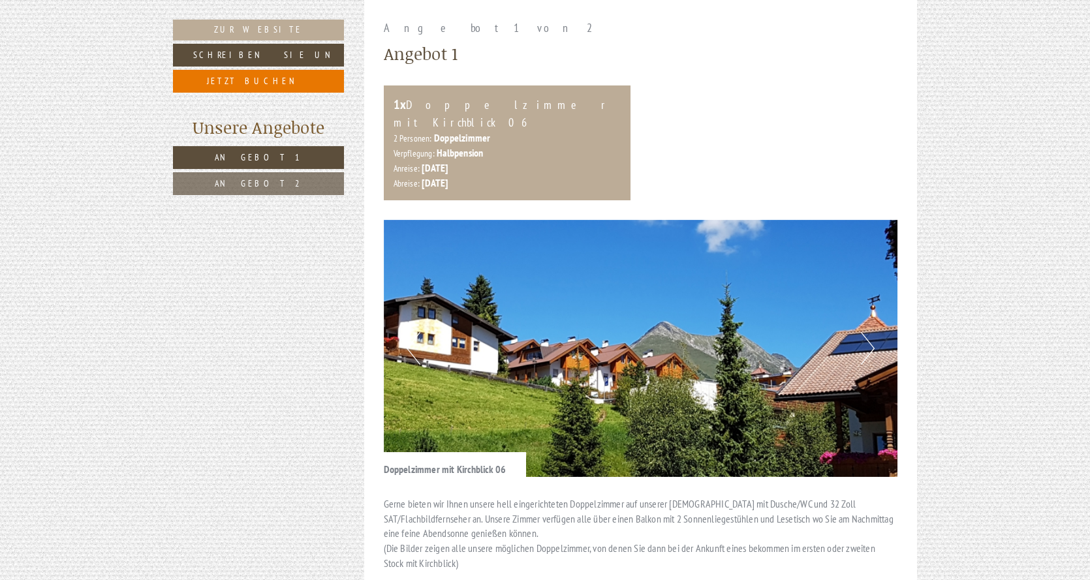
click at [871, 332] on button "Next" at bounding box center [868, 348] width 14 height 33
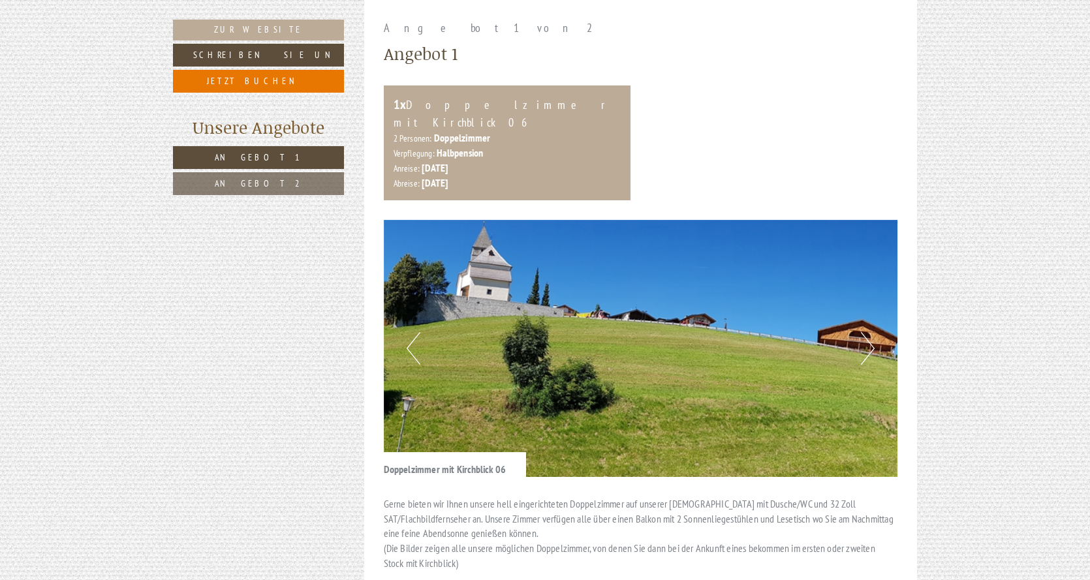
click at [870, 332] on button "Next" at bounding box center [868, 348] width 14 height 33
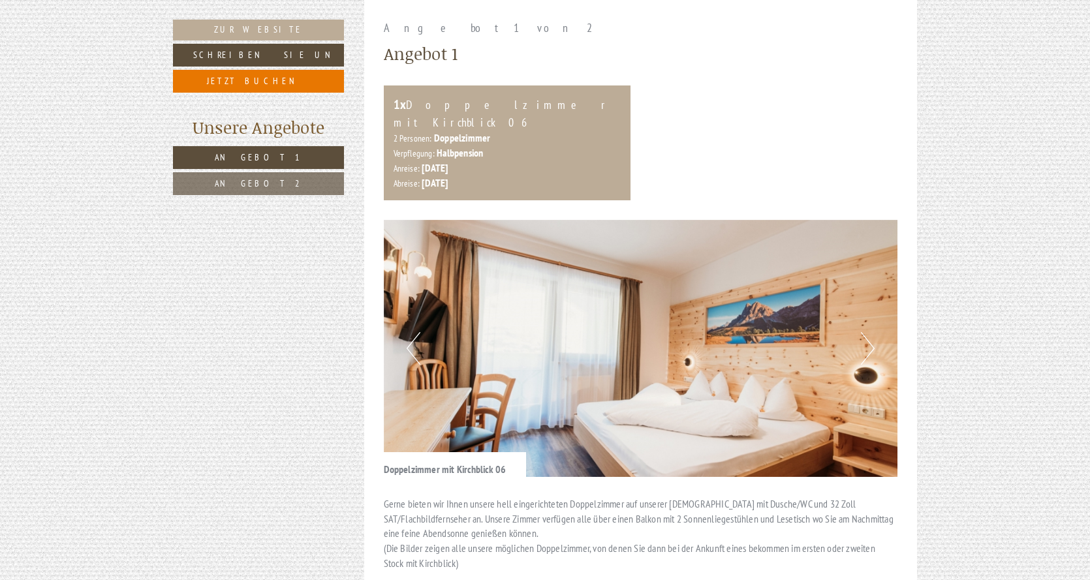
click at [870, 332] on button "Next" at bounding box center [868, 348] width 14 height 33
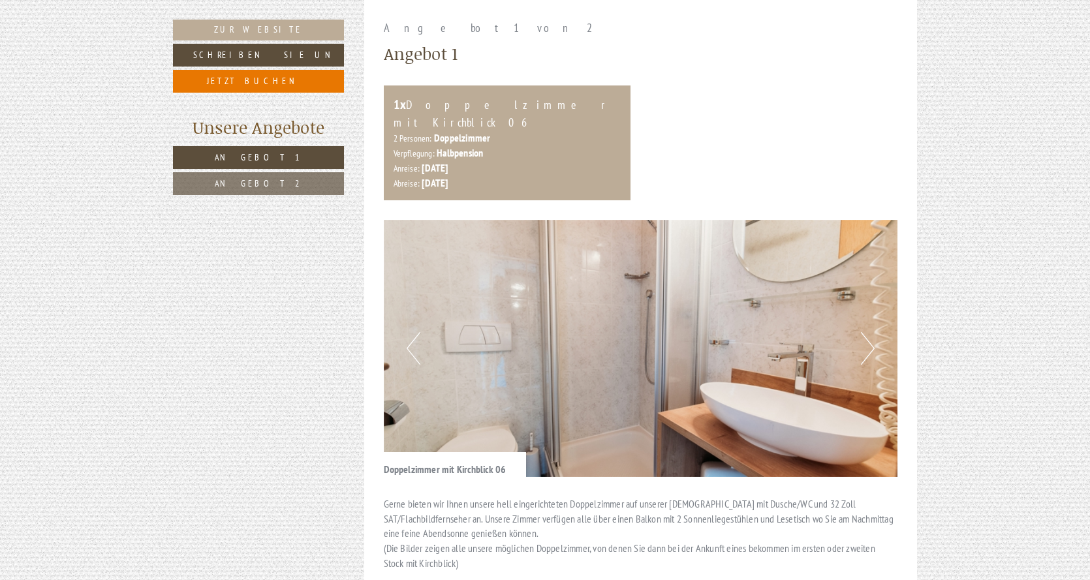
click at [870, 332] on button "Next" at bounding box center [868, 348] width 14 height 33
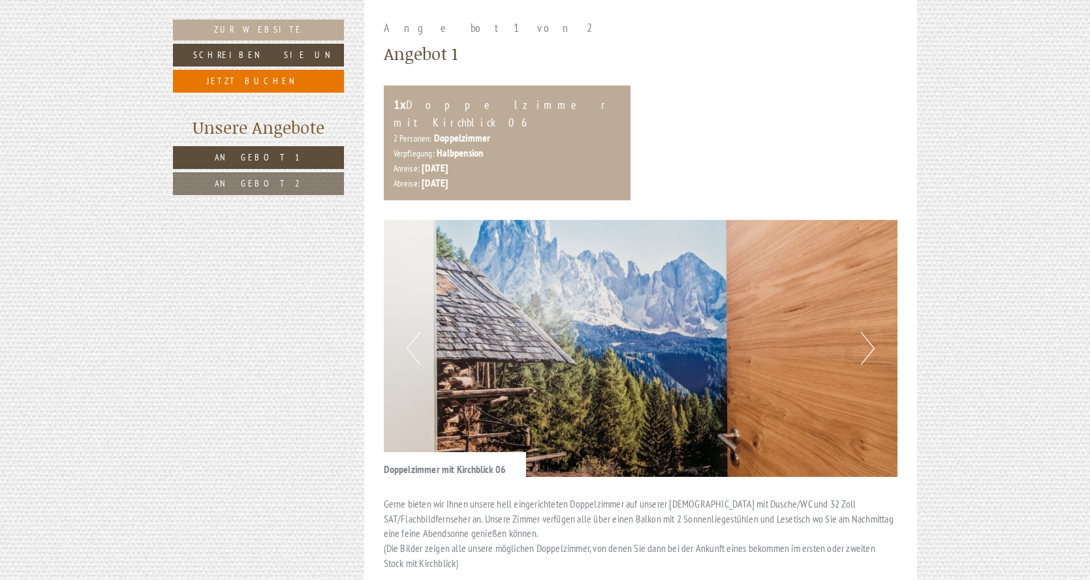
click at [870, 332] on button "Next" at bounding box center [868, 348] width 14 height 33
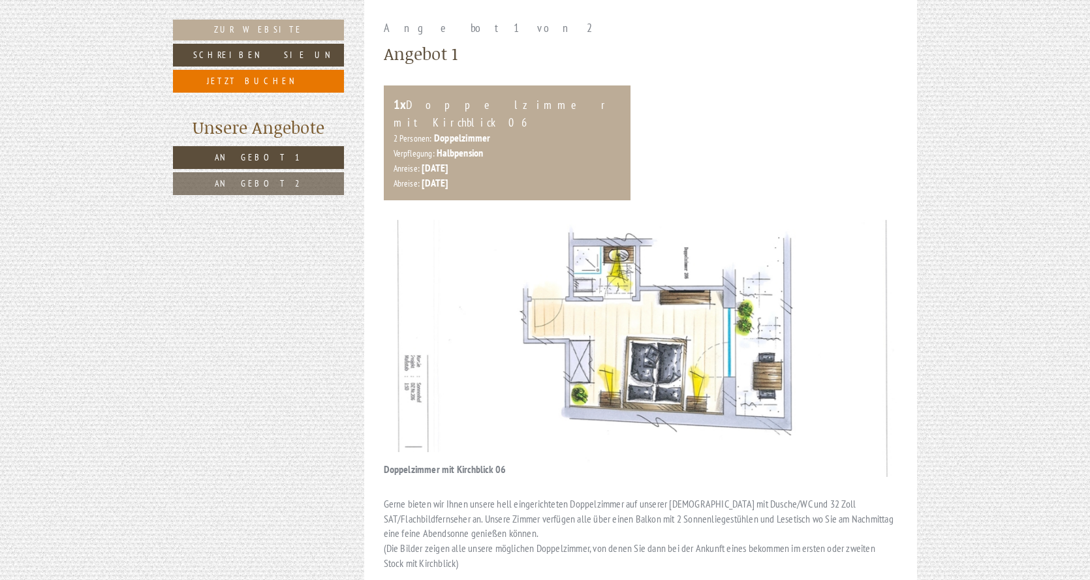
click at [870, 332] on button "Next" at bounding box center [868, 348] width 14 height 33
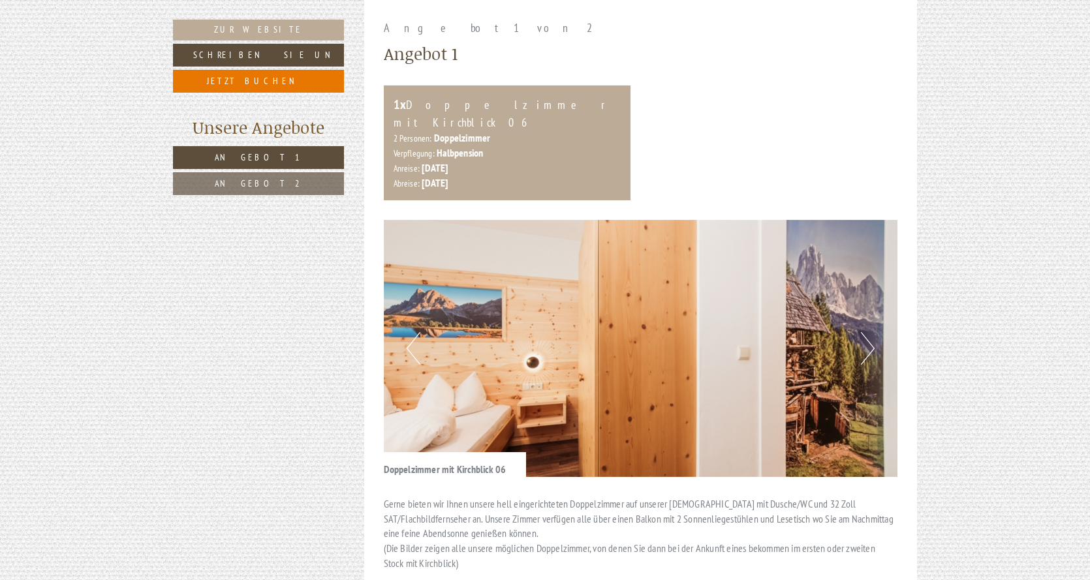
click at [870, 332] on button "Next" at bounding box center [868, 348] width 14 height 33
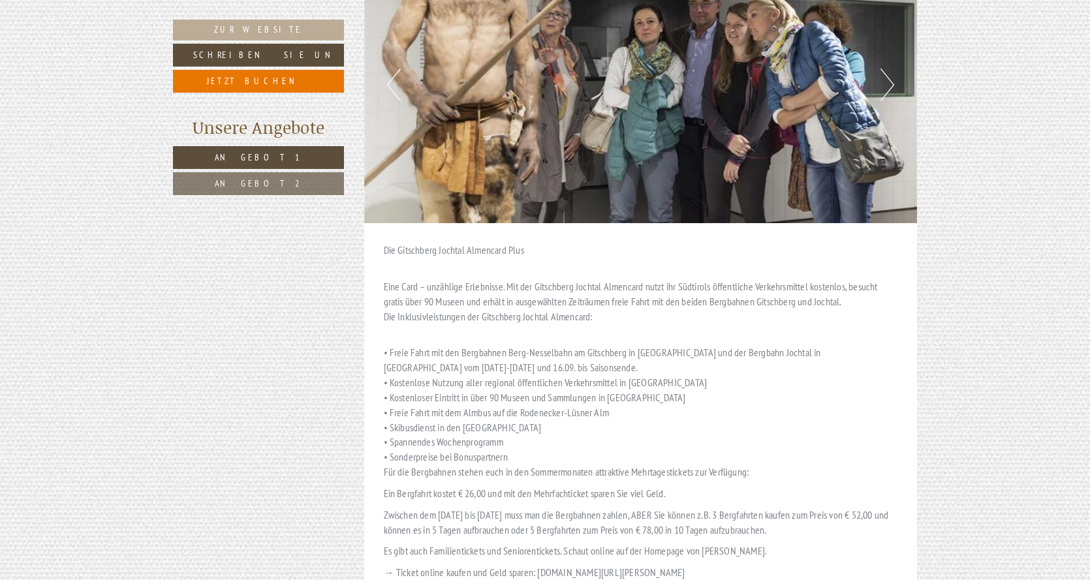
scroll to position [2004, 0]
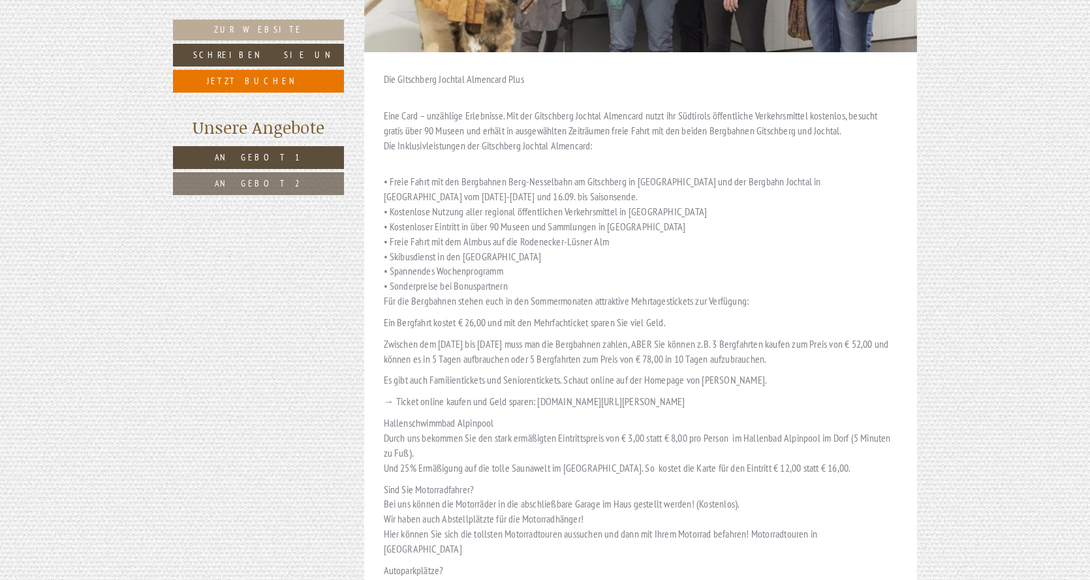
click at [305, 189] on link "Angebot 2" at bounding box center [258, 183] width 171 height 23
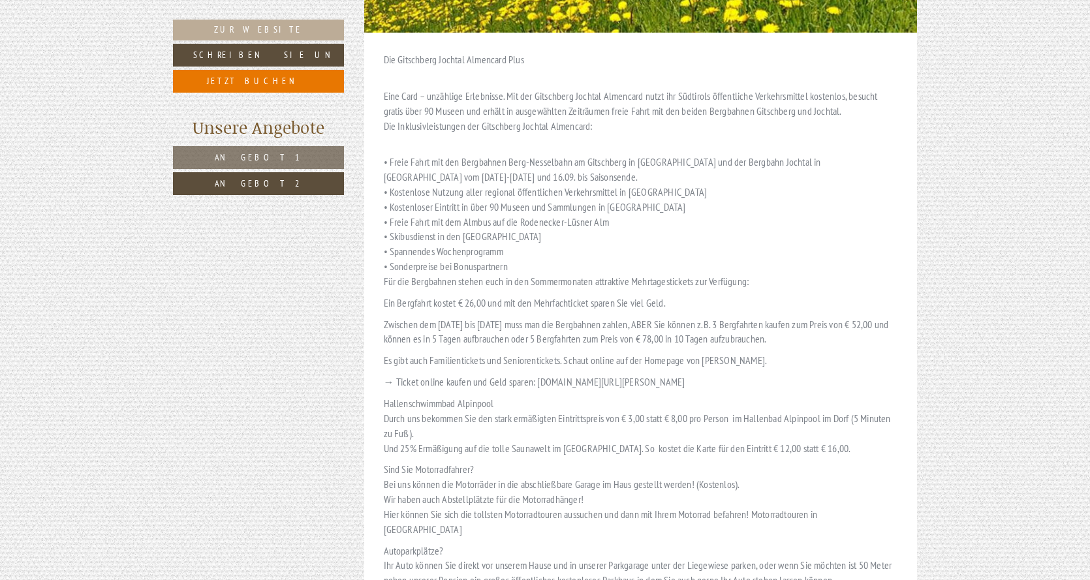
scroll to position [634, 0]
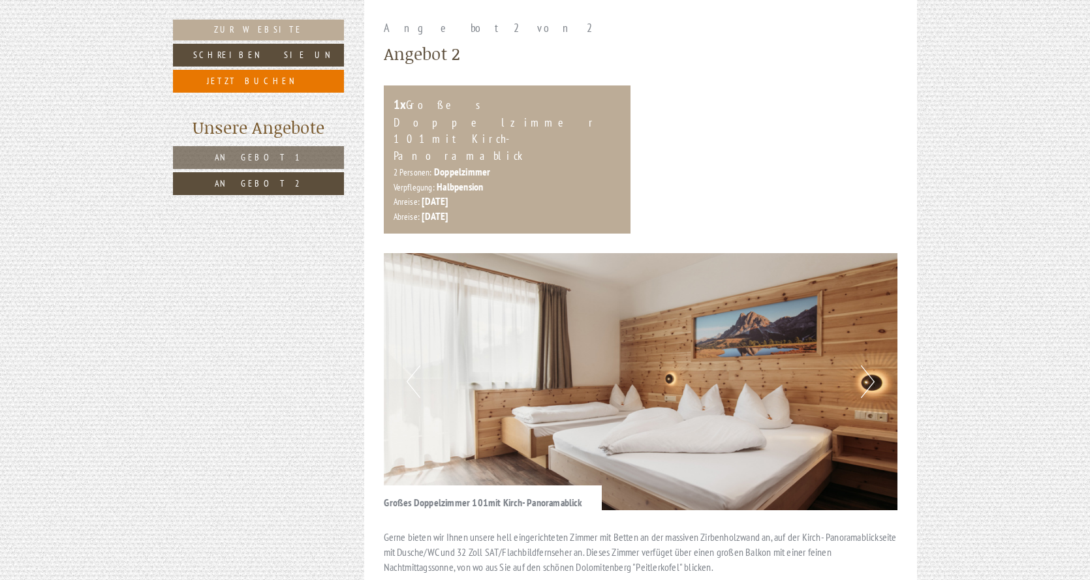
click at [870, 365] on button "Next" at bounding box center [868, 381] width 14 height 33
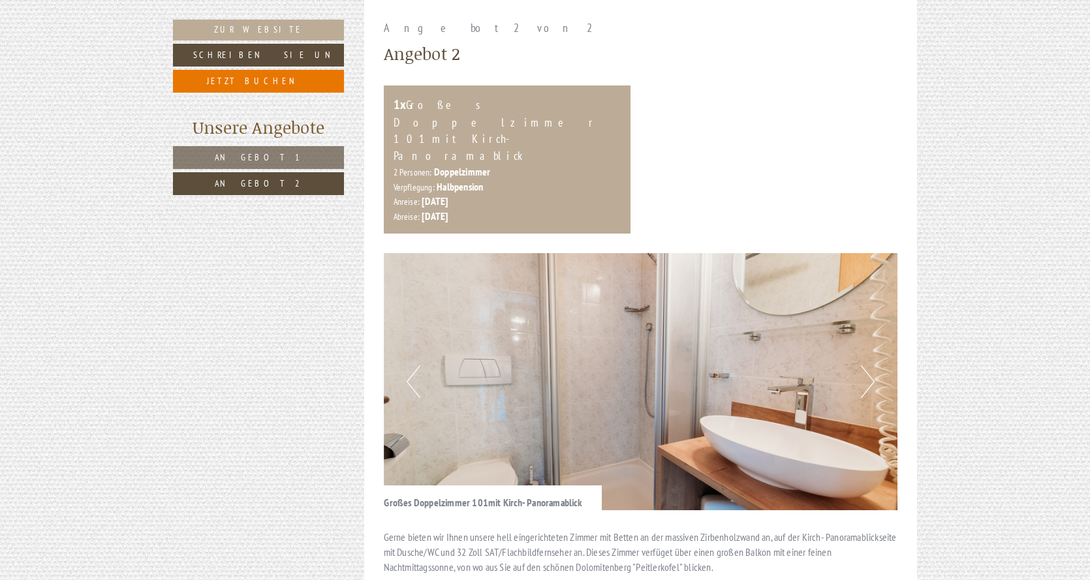
click at [868, 365] on button "Next" at bounding box center [868, 381] width 14 height 33
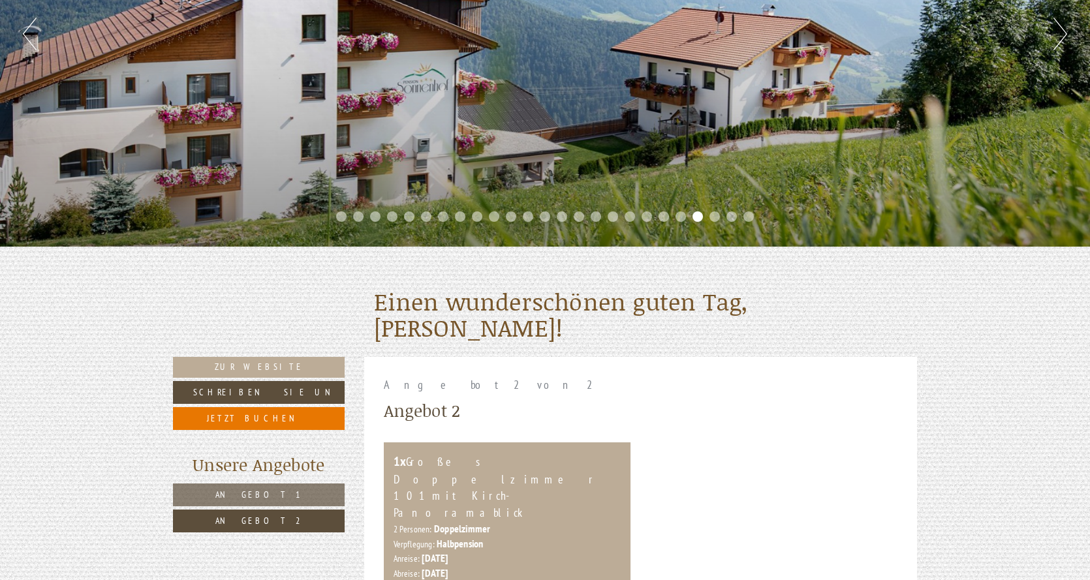
scroll to position [438, 0]
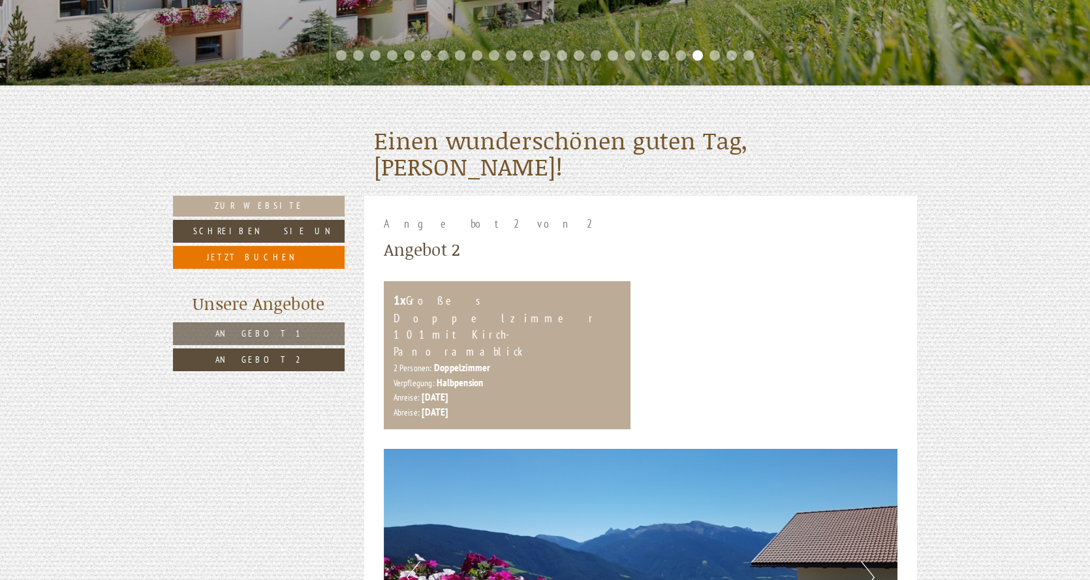
click at [296, 333] on link "Angebot 1" at bounding box center [259, 333] width 172 height 23
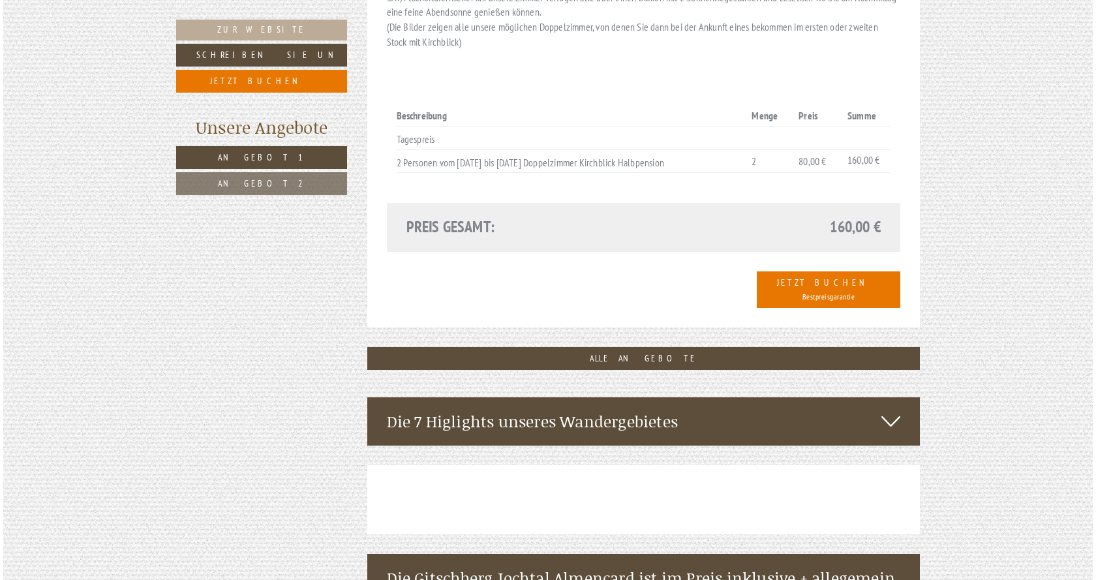
scroll to position [1156, 0]
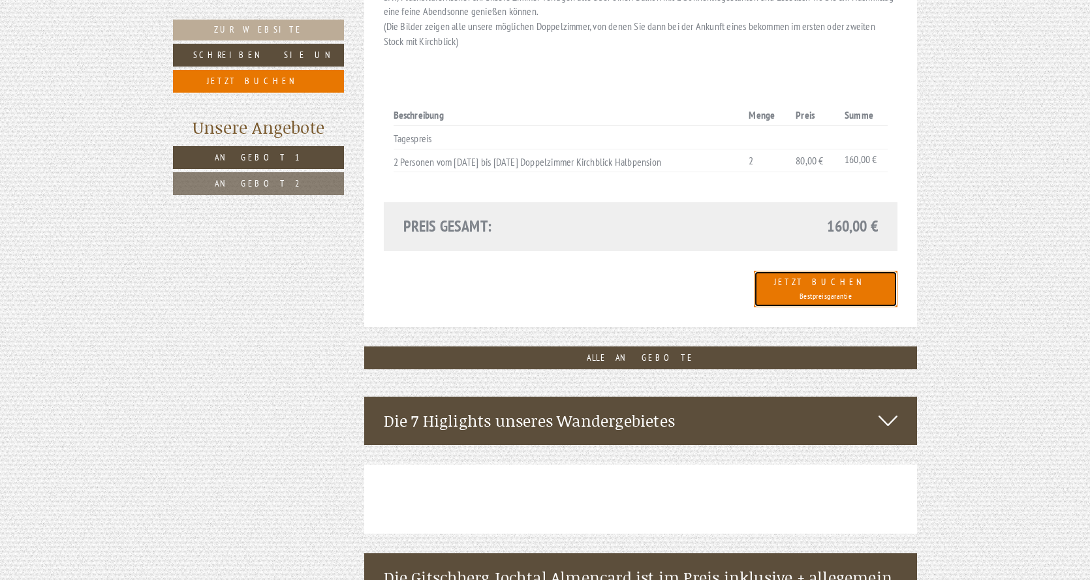
click at [852, 291] on span "Bestpreisgarantie" at bounding box center [825, 296] width 53 height 10
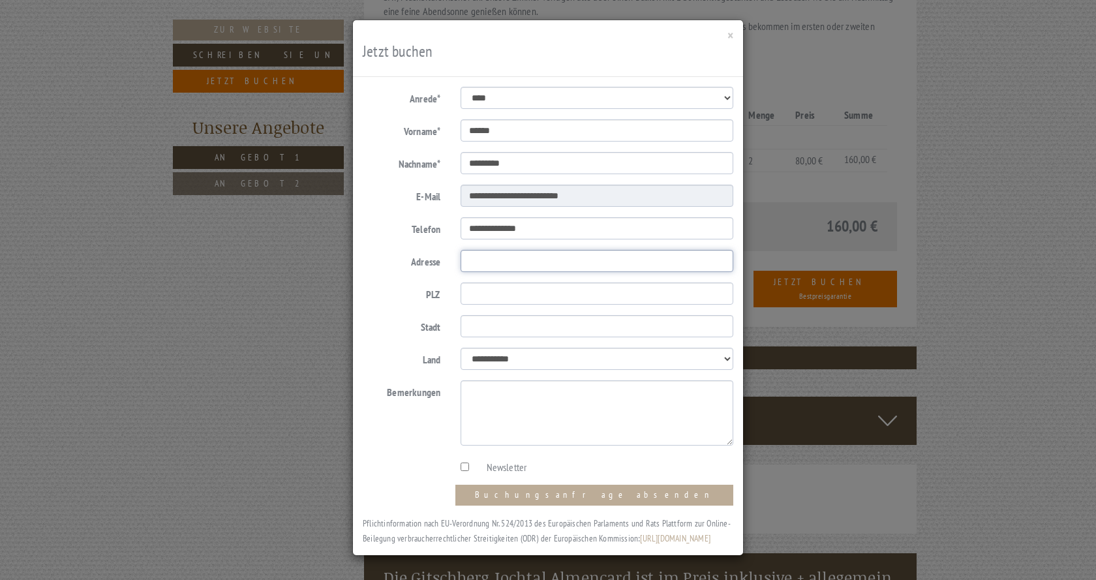
click at [547, 261] on input "Adresse" at bounding box center [597, 261] width 273 height 22
type input "**********"
type input "*****"
type input "******"
type input "**********"
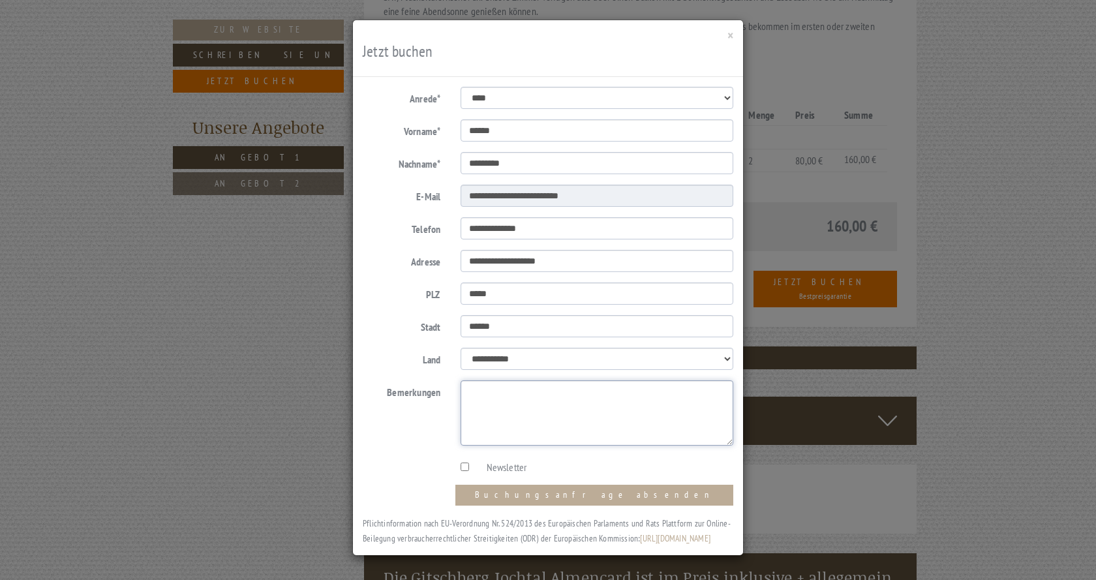
click at [495, 414] on textarea "Bemerkungen" at bounding box center [597, 412] width 273 height 65
type textarea "**********"
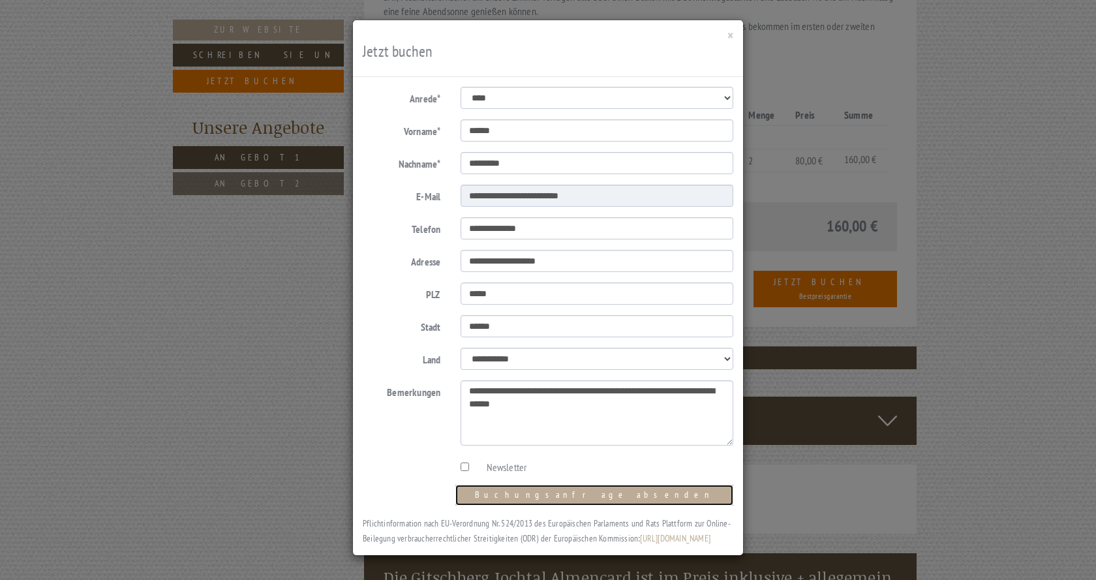
click at [673, 485] on button "Buchungsanfrage absenden" at bounding box center [594, 495] width 278 height 21
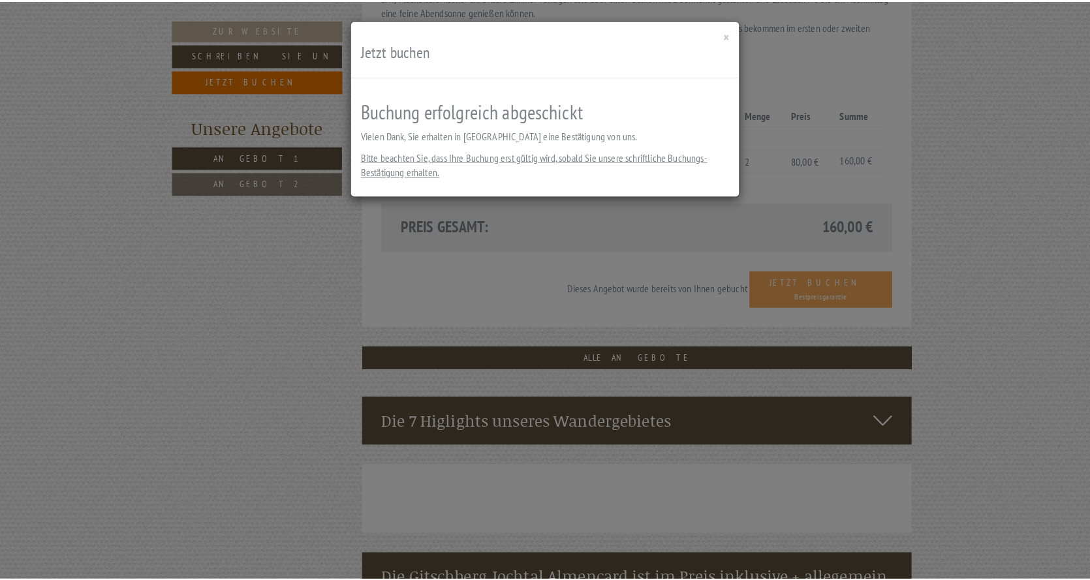
scroll to position [0, 0]
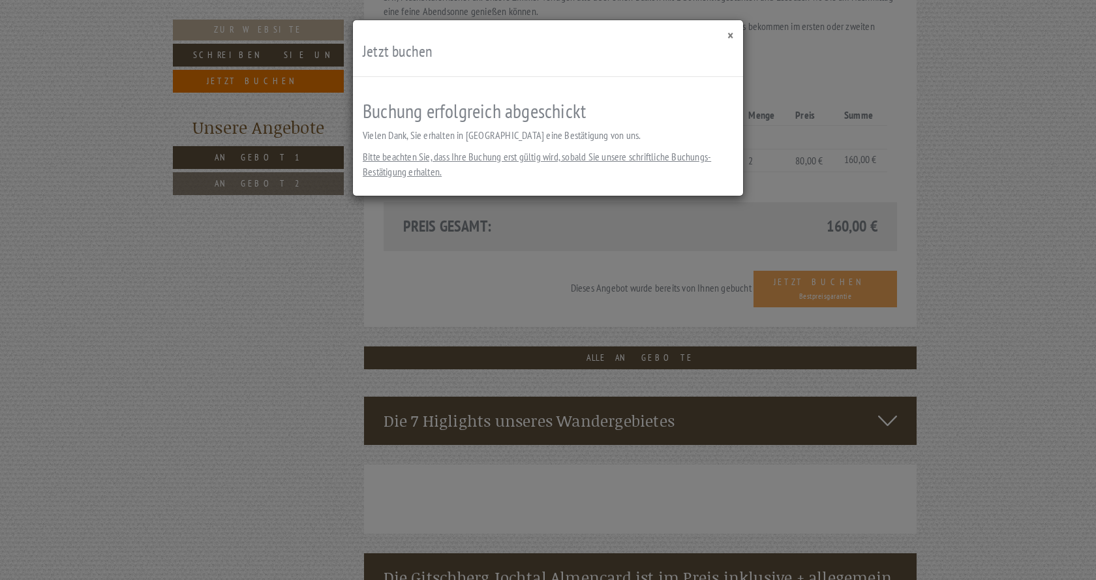
click at [732, 32] on button "×" at bounding box center [731, 36] width 6 height 14
